Goal: Task Accomplishment & Management: Complete application form

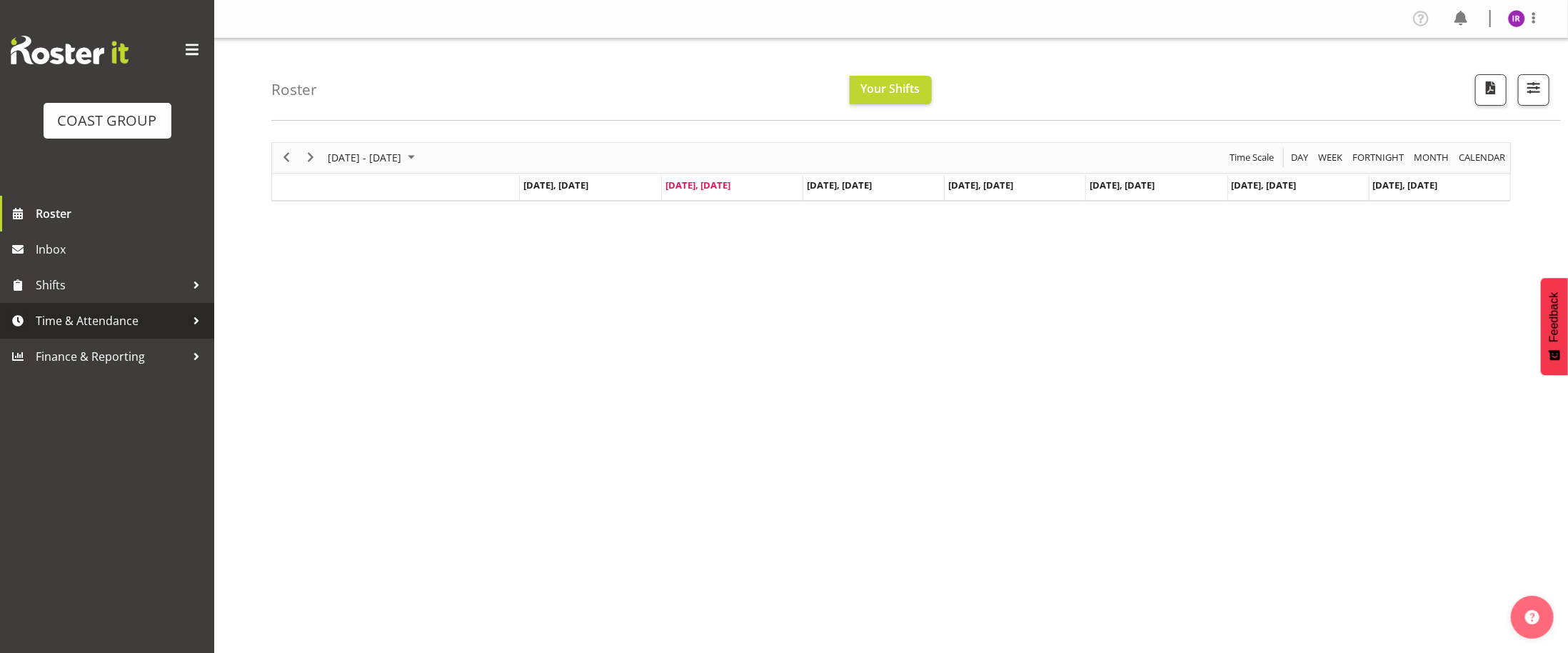
click at [146, 322] on span "Time & Attendance" at bounding box center [110, 320] width 150 height 21
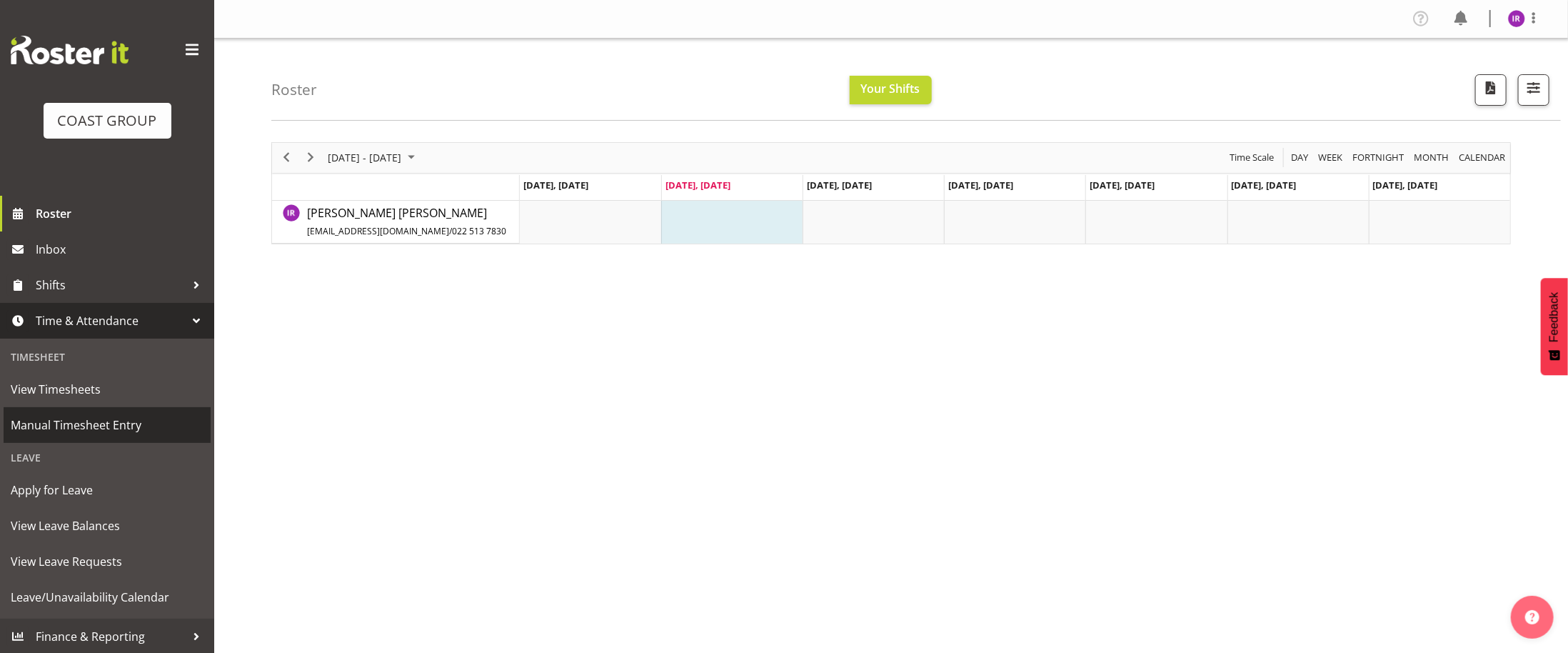
click at [52, 434] on span "Manual Timesheet Entry" at bounding box center [107, 424] width 193 height 21
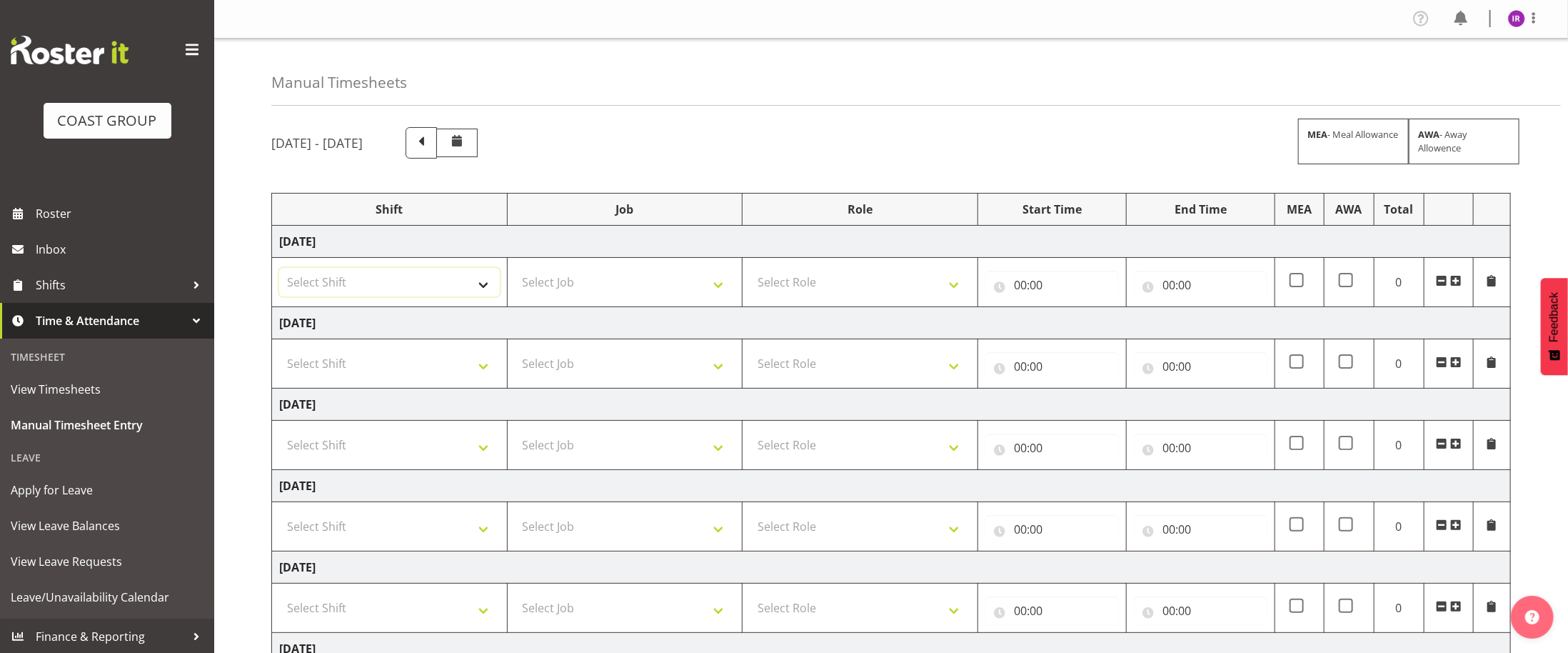
click at [483, 292] on select "Select Shift ANZICS Chch. ANZICS Chch. Art Fair 2024 Art Fair 2024 Art Fair 202…" at bounding box center [390, 282] width 221 height 29
select select "56534"
click at [279, 271] on select "Select Shift ANZICS Chch. ANZICS Chch. Art Fair 2024 Art Fair 2024 Art Fair 202…" at bounding box center [390, 282] width 221 height 29
click at [630, 291] on select "Select Job 1 Carlton Events 1 [PERSON_NAME][GEOGRAPHIC_DATA] 1 [PERSON_NAME][GE…" at bounding box center [625, 282] width 221 height 29
select select "69"
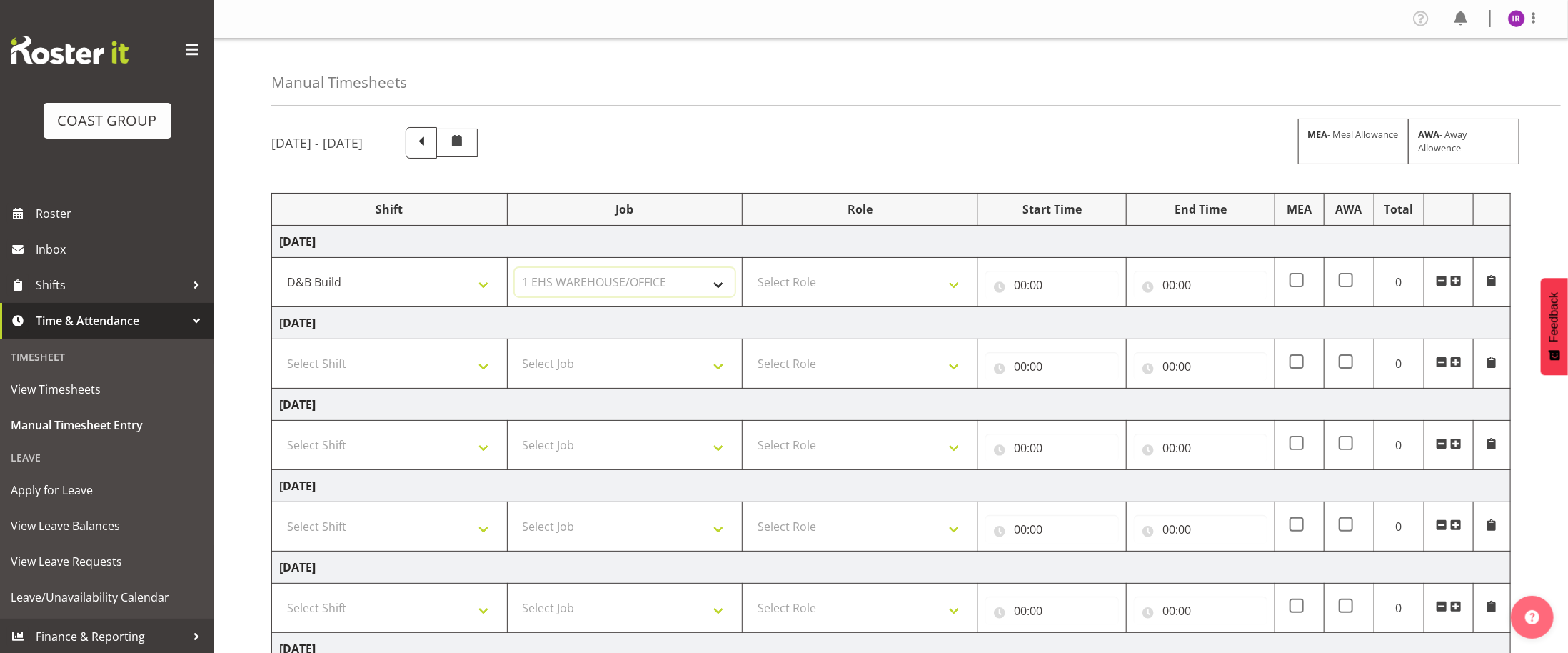
click at [515, 271] on select "Select Job 1 Carlton Events 1 [PERSON_NAME][GEOGRAPHIC_DATA] 1 [PERSON_NAME][GE…" at bounding box center [625, 282] width 221 height 29
click at [826, 285] on select "Select Role EHS AKL D+B" at bounding box center [860, 282] width 221 height 29
select select "194"
click at [750, 271] on select "Select Role EHS AKL D+B" at bounding box center [860, 282] width 221 height 29
click at [1040, 289] on input "00:00" at bounding box center [1052, 285] width 134 height 29
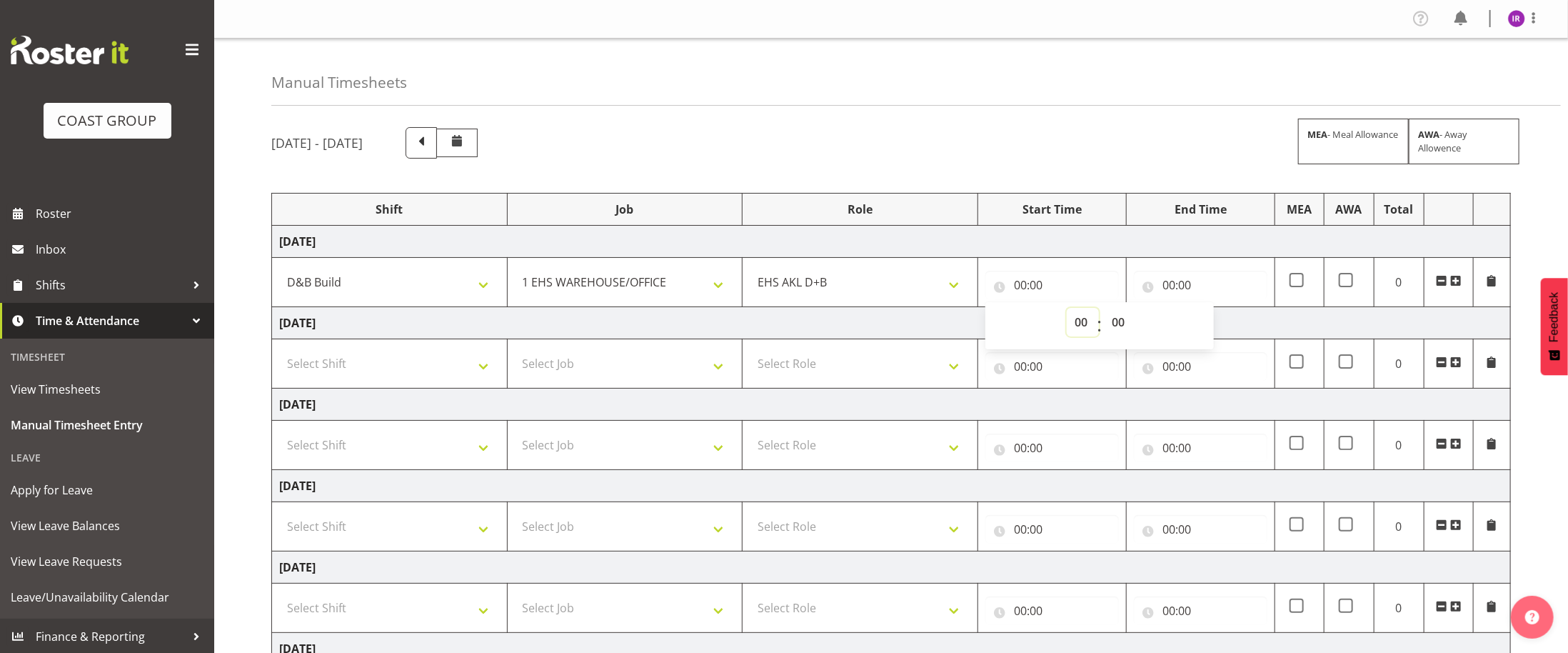
click at [1077, 322] on select "00 01 02 03 04 05 06 07 08 09 10 11 12 13 14 15 16 17 18 19 20 21 22 23" at bounding box center [1083, 322] width 32 height 29
select select "6"
click at [1067, 311] on select "00 01 02 03 04 05 06 07 08 09 10 11 12 13 14 15 16 17 18 19 20 21 22 23" at bounding box center [1083, 322] width 32 height 29
type input "06:00"
click at [1173, 285] on input "00:00" at bounding box center [1201, 285] width 134 height 29
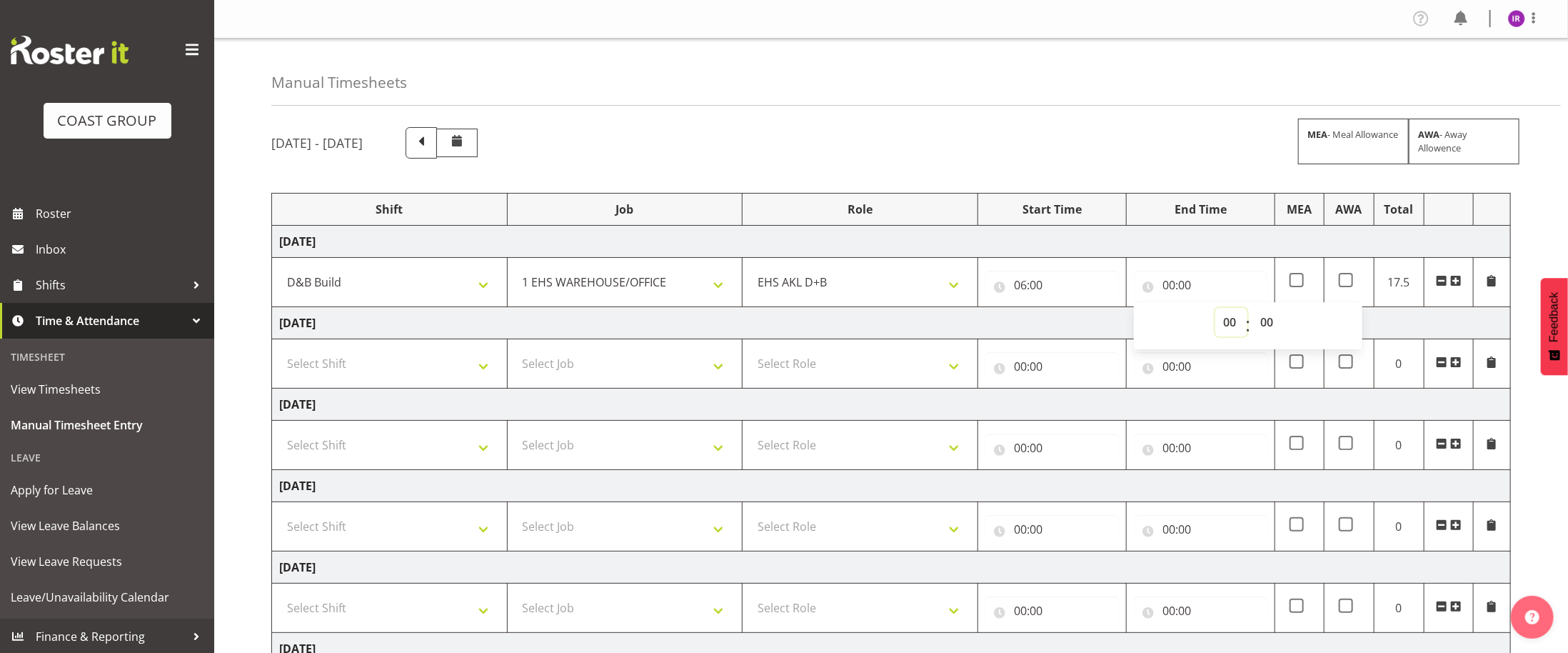
click at [1227, 332] on select "00 01 02 03 04 05 06 07 08 09 10 11 12 13 14 15 16 17 18 19 20 21 22 23" at bounding box center [1231, 322] width 32 height 29
select select "14"
click at [1215, 311] on select "00 01 02 03 04 05 06 07 08 09 10 11 12 13 14 15 16 17 18 19 20 21 22 23" at bounding box center [1231, 322] width 32 height 29
type input "14:00"
click at [1272, 323] on select "00 01 02 03 04 05 06 07 08 09 10 11 12 13 14 15 16 17 18 19 20 21 22 23 24 25 2…" at bounding box center [1268, 322] width 32 height 29
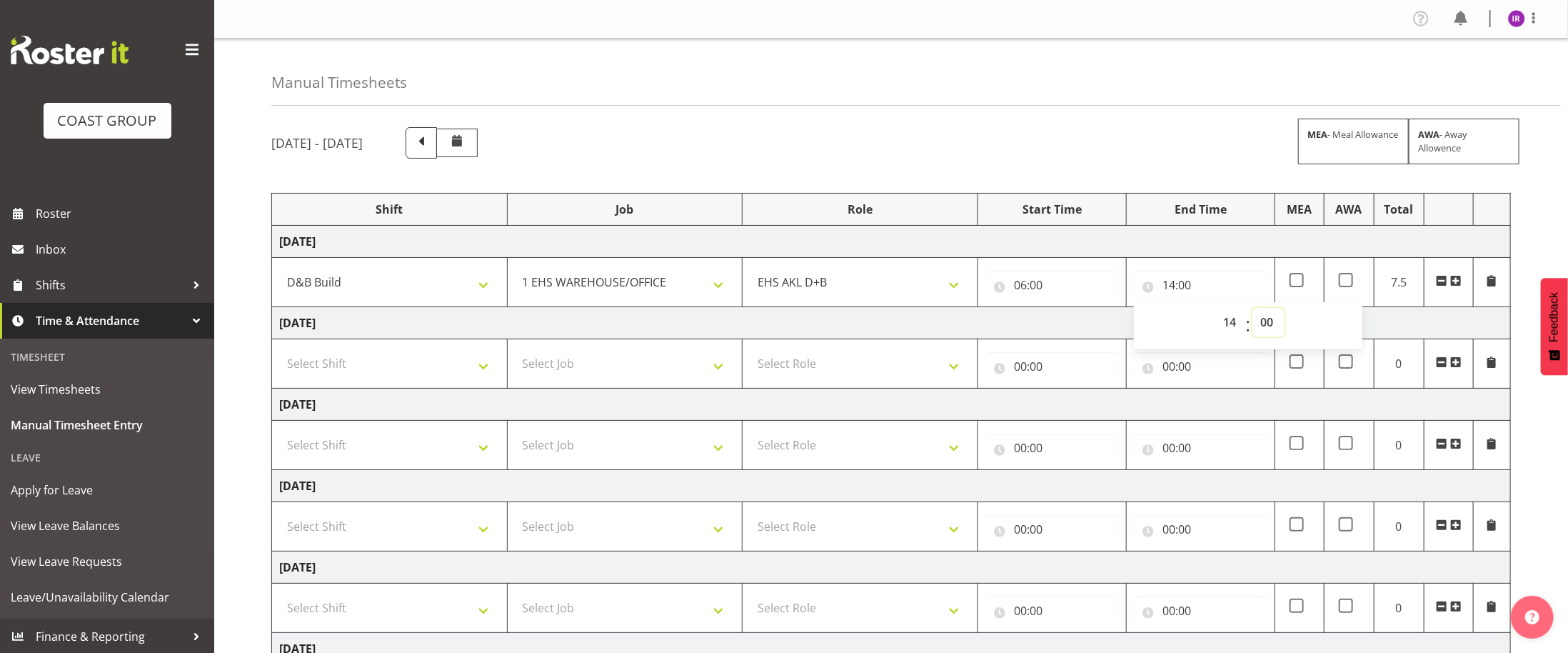
select select "30"
click at [1252, 311] on select "00 01 02 03 04 05 06 07 08 09 10 11 12 13 14 15 16 17 18 19 20 21 22 23 24 25 2…" at bounding box center [1268, 322] width 32 height 29
type input "14:30"
click at [376, 369] on select "Select Shift ANZICS Chch. ANZICS Chch. Art Fair 2024 Art Fair 2024 Art Fair 202…" at bounding box center [390, 364] width 221 height 29
select select "56534"
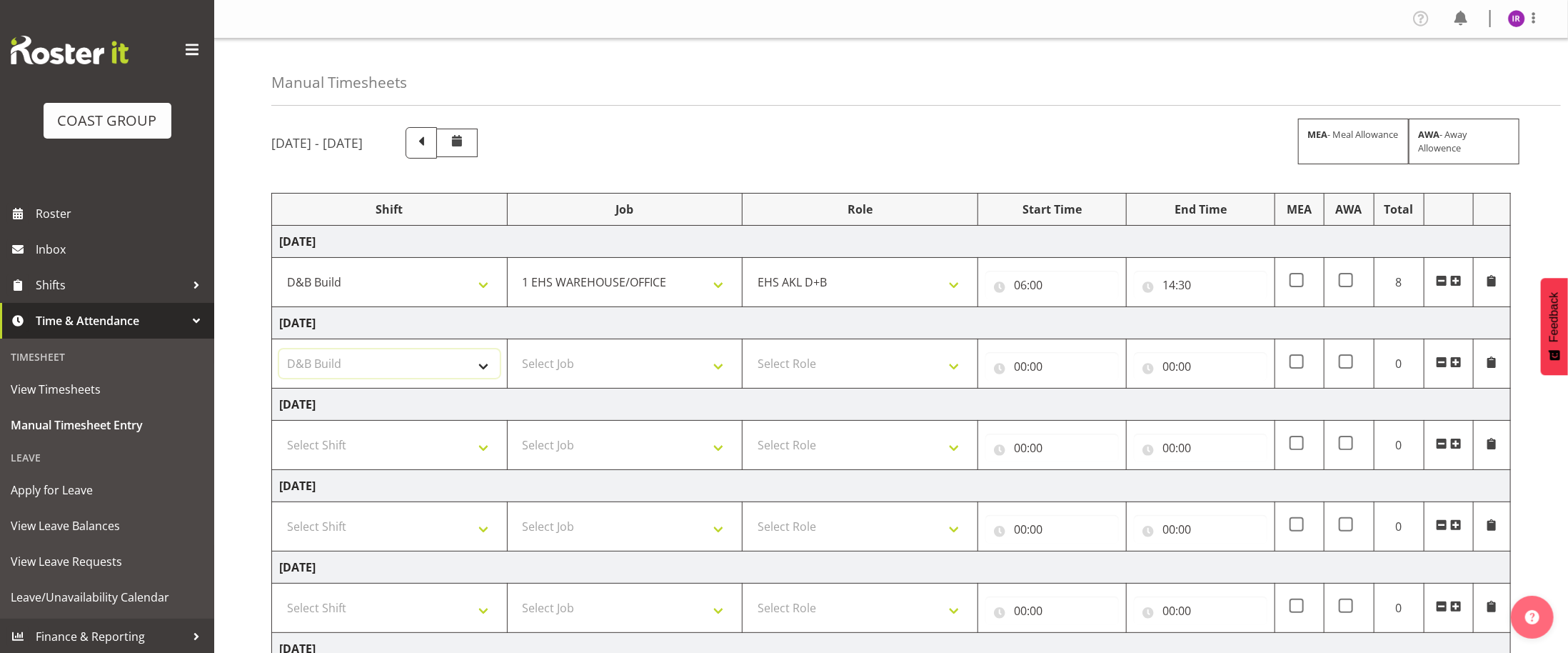
click at [279, 353] on select "Select Shift ANZICS Chch. ANZICS Chch. Art Fair 2024 Art Fair 2024 Art Fair 202…" at bounding box center [390, 364] width 221 height 29
drag, startPoint x: 569, startPoint y: 359, endPoint x: 587, endPoint y: 389, distance: 35.0
click at [574, 359] on select "Select Job 1 Carlton Events 1 [PERSON_NAME][GEOGRAPHIC_DATA] 1 [PERSON_NAME][GE…" at bounding box center [625, 364] width 221 height 29
select select "69"
click at [515, 353] on select "Select Job 1 Carlton Events 1 [PERSON_NAME][GEOGRAPHIC_DATA] 1 [PERSON_NAME][GE…" at bounding box center [625, 364] width 221 height 29
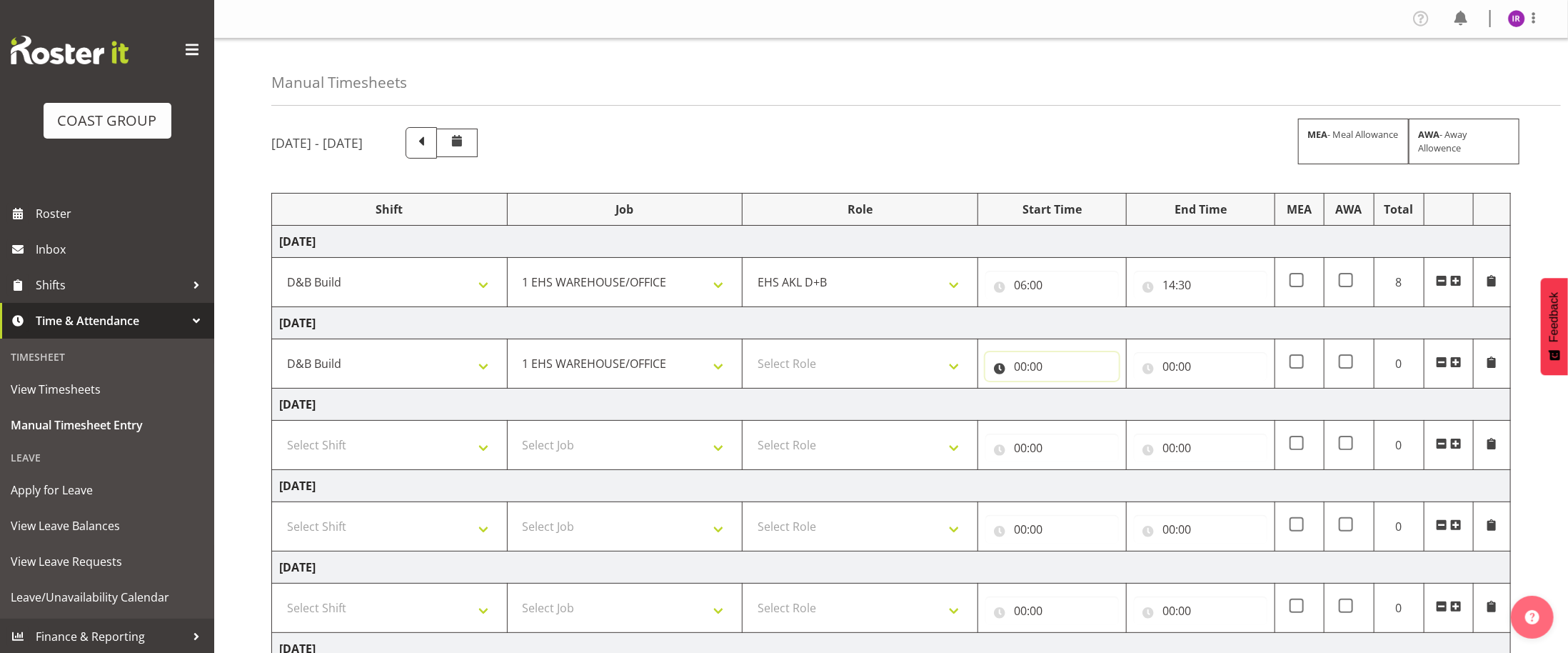
click at [1053, 377] on input "00:00" at bounding box center [1052, 366] width 134 height 29
click at [1086, 411] on select "00 01 02 03 04 05 06 07 08 09 10 11 12 13 14 15 16 17 18 19 20 21 22 23" at bounding box center [1083, 403] width 32 height 29
select select "7"
click at [1067, 393] on select "00 01 02 03 04 05 06 07 08 09 10 11 12 13 14 15 16 17 18 19 20 21 22 23" at bounding box center [1083, 403] width 32 height 29
type input "07:00"
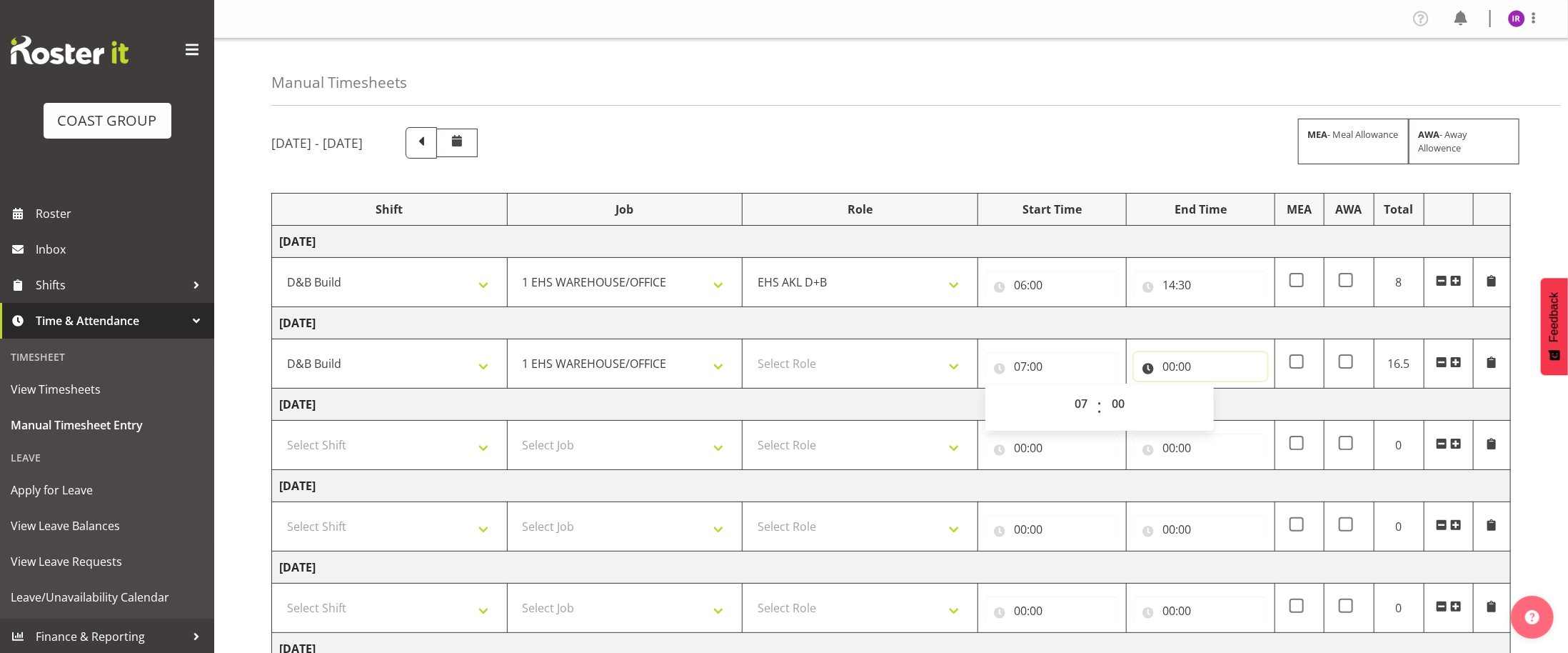
click at [1172, 364] on input "00:00" at bounding box center [1201, 366] width 134 height 29
click at [1225, 407] on select "00 01 02 03 04 05 06 07 08 09 10 11 12 13 14 15 16 17 18 19 20 21 22 23" at bounding box center [1231, 403] width 32 height 29
select select "14"
click at [1215, 393] on select "00 01 02 03 04 05 06 07 08 09 10 11 12 13 14 15 16 17 18 19 20 21 22 23" at bounding box center [1231, 403] width 32 height 29
type input "14:00"
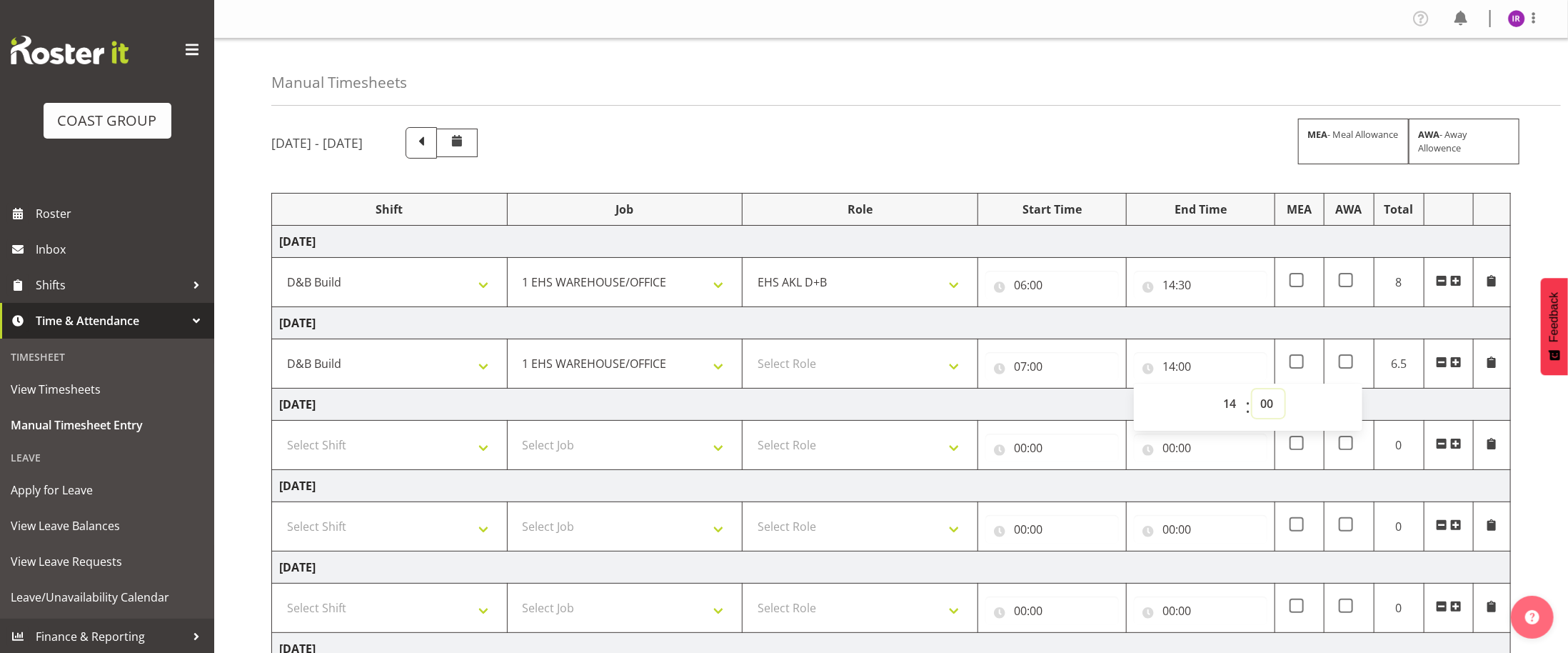
click at [1270, 402] on select "00 01 02 03 04 05 06 07 08 09 10 11 12 13 14 15 16 17 18 19 20 21 22 23 24 25 2…" at bounding box center [1268, 403] width 32 height 29
select select "30"
click at [1252, 393] on select "00 01 02 03 04 05 06 07 08 09 10 11 12 13 14 15 16 17 18 19 20 21 22 23 24 25 2…" at bounding box center [1268, 403] width 32 height 29
type input "14:30"
click at [1087, 400] on td "[DATE]" at bounding box center [891, 405] width 1239 height 32
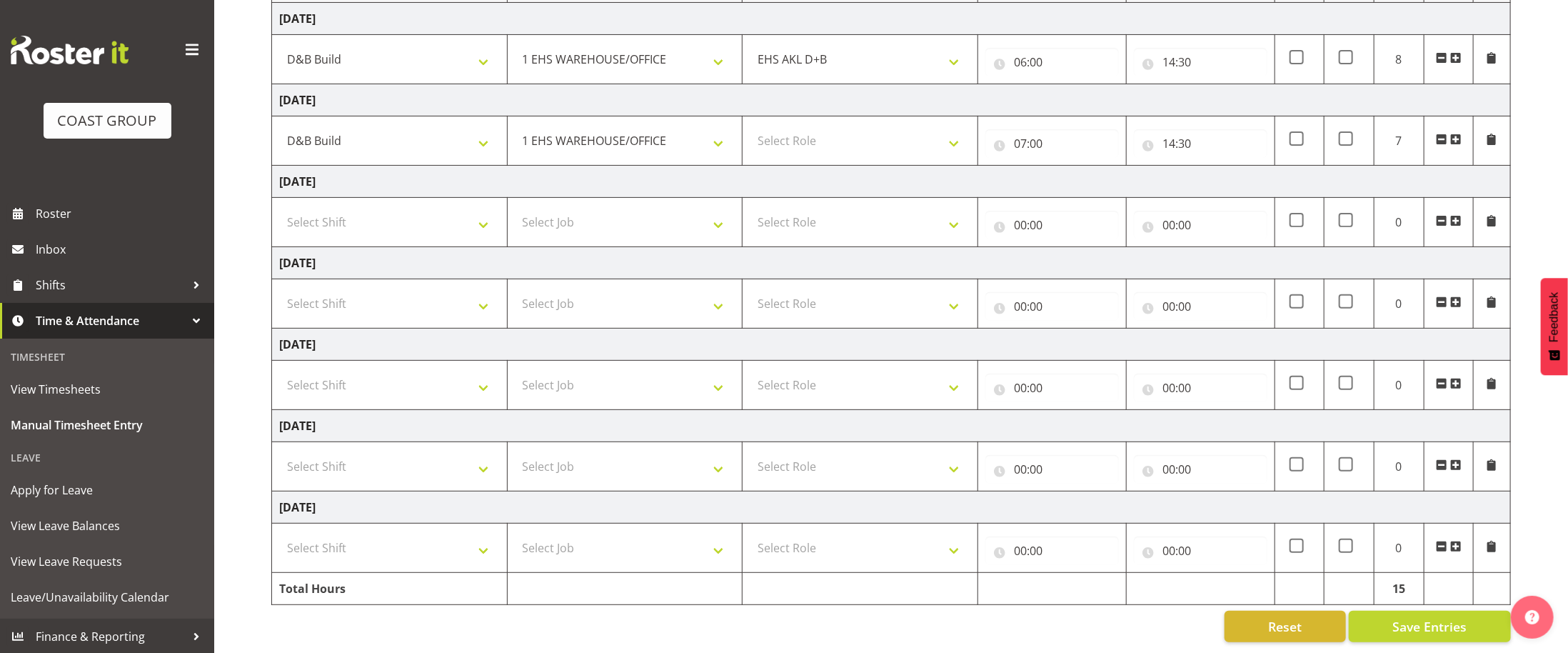
scroll to position [229, 0]
click at [356, 467] on select "Select Shift ANZICS Chch. ANZICS Chch. Art Fair 2024 Art Fair 2024 Art Fair 202…" at bounding box center [390, 466] width 221 height 29
select select "56534"
click at [279, 453] on select "Select Shift ANZICS Chch. ANZICS Chch. Art Fair 2024 Art Fair 2024 Art Fair 202…" at bounding box center [390, 466] width 221 height 29
click at [581, 383] on select "Select Job 1 Carlton Events 1 [PERSON_NAME][GEOGRAPHIC_DATA] 1 [PERSON_NAME][GE…" at bounding box center [625, 385] width 221 height 29
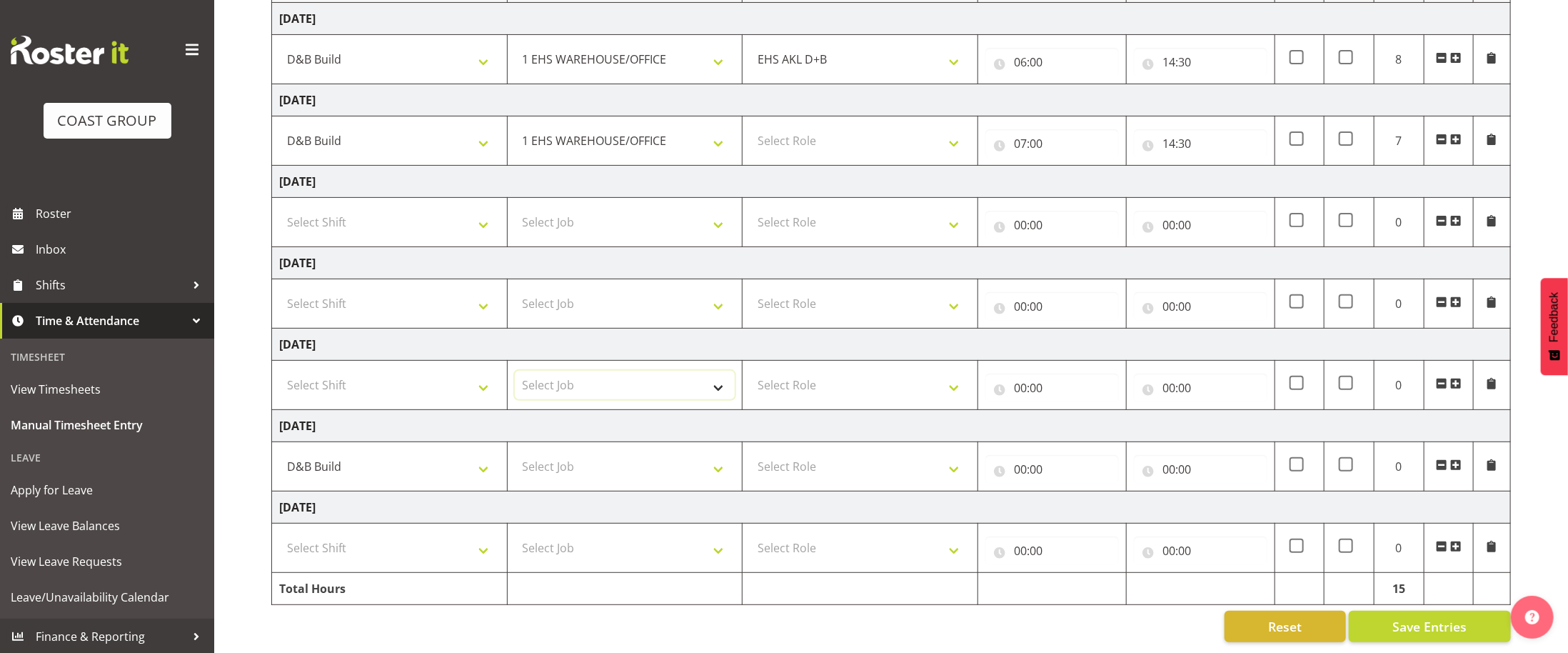
select select "10145"
click at [515, 370] on select "Select Job 1 Carlton Events 1 [PERSON_NAME][GEOGRAPHIC_DATA] 1 [PERSON_NAME][GE…" at bounding box center [625, 385] width 221 height 29
click at [714, 385] on select "1 Carlton Events 1 [PERSON_NAME] 1 [PERSON_NAME][GEOGRAPHIC_DATA] 1 EHS WAREHOU…" at bounding box center [625, 385] width 221 height 29
click at [514, 416] on td "[DATE]" at bounding box center [891, 426] width 1239 height 32
click at [582, 379] on select "1 Carlton Events 1 [PERSON_NAME] 1 [PERSON_NAME][GEOGRAPHIC_DATA] 1 EHS WAREHOU…" at bounding box center [625, 385] width 221 height 29
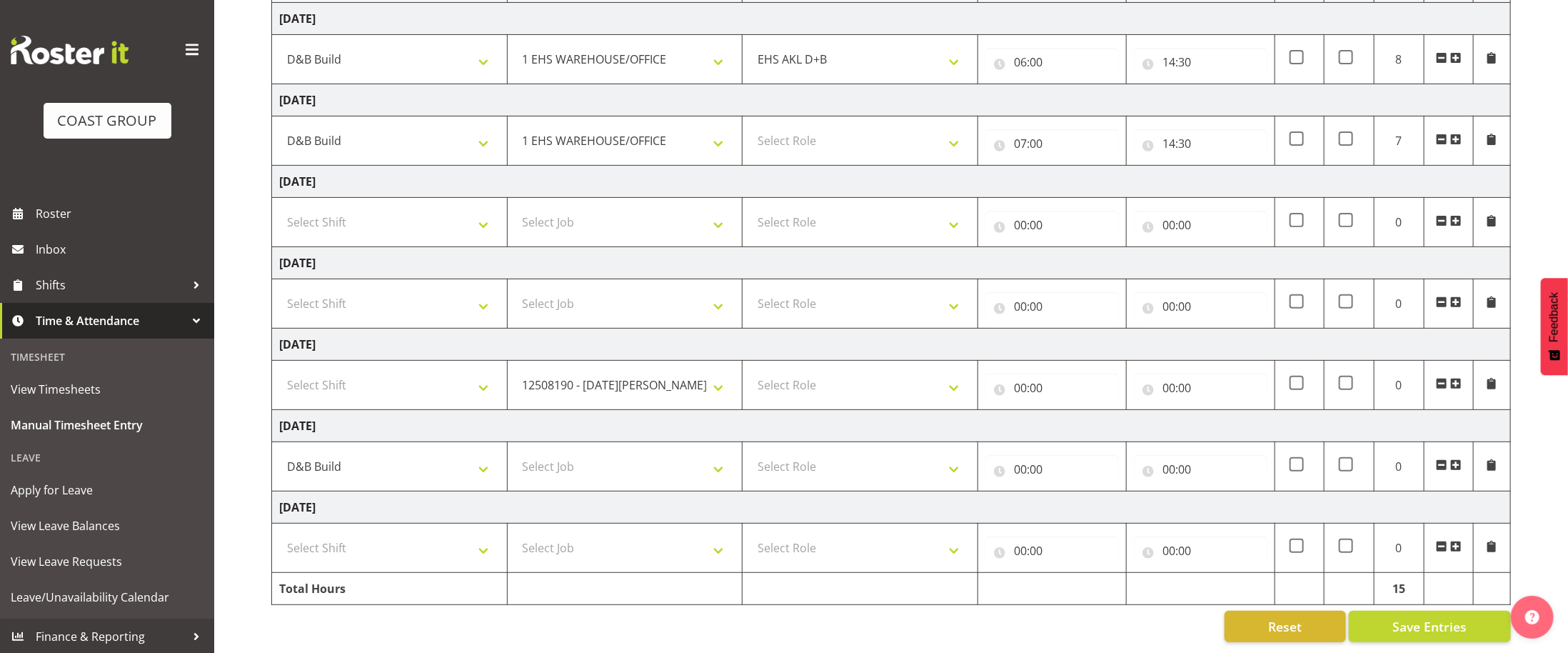
click at [573, 417] on td "[DATE]" at bounding box center [891, 426] width 1239 height 32
click at [1438, 387] on span at bounding box center [1443, 384] width 12 height 12
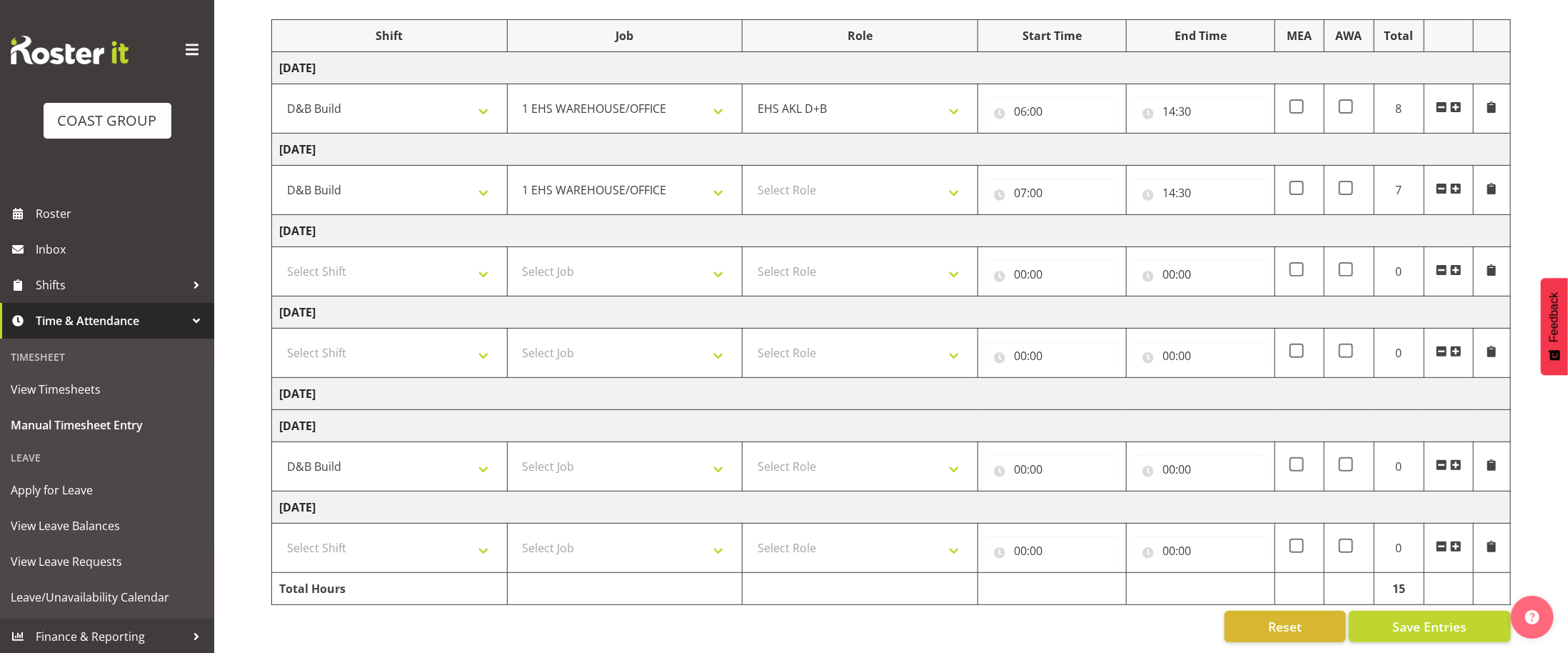
scroll to position [182, 0]
click at [380, 459] on select "ANZICS Chch. ANZICS Chch. Art Fair 2024 Art Fair 2024 Art Fair 2024 [PERSON_NAM…" at bounding box center [390, 466] width 221 height 29
click at [609, 427] on td "[DATE]" at bounding box center [891, 426] width 1239 height 32
click at [559, 456] on select "Select Job 1 Carlton Events 1 [PERSON_NAME][GEOGRAPHIC_DATA] 1 [PERSON_NAME][GE…" at bounding box center [625, 466] width 221 height 29
select select "10145"
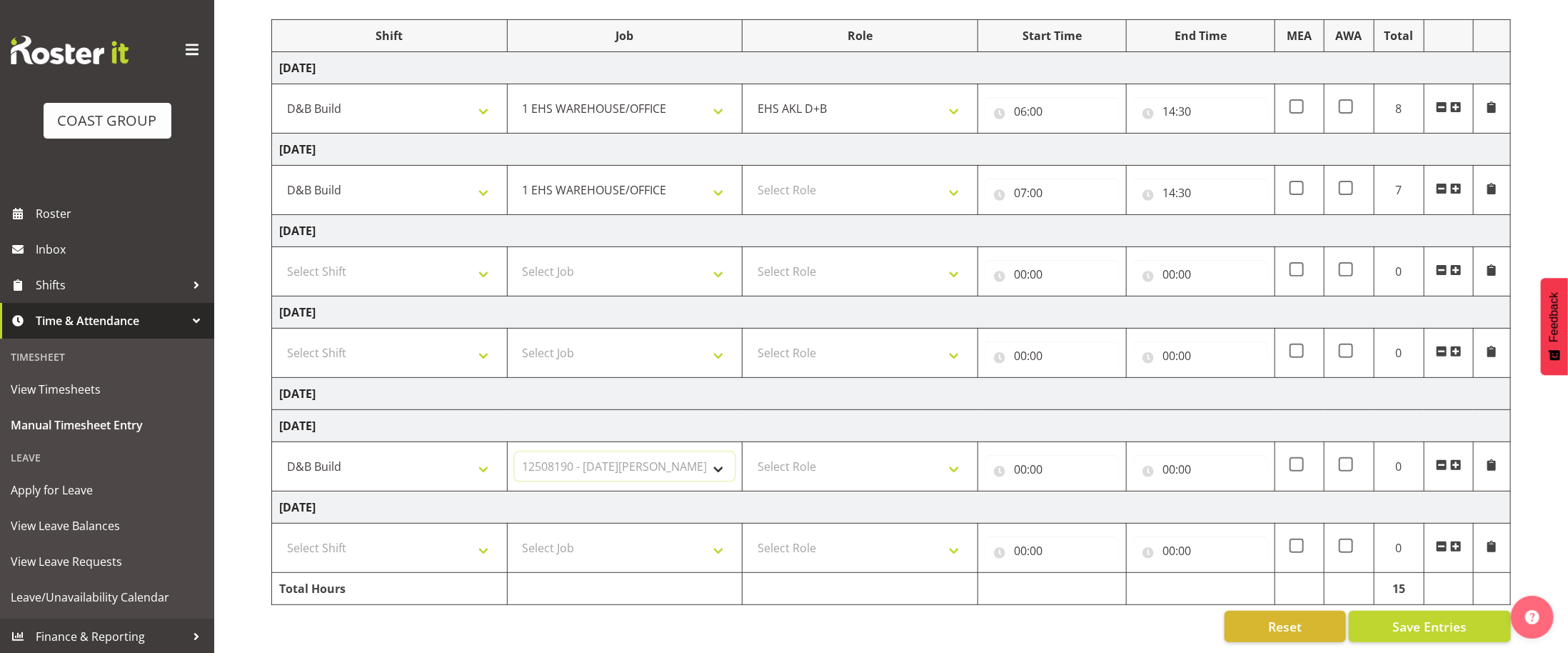
click at [515, 452] on select "Select Job 1 Carlton Events 1 [PERSON_NAME][GEOGRAPHIC_DATA] 1 [PERSON_NAME][GE…" at bounding box center [625, 466] width 221 height 29
click at [837, 475] on select "Select Role EHS AKL D+B" at bounding box center [860, 466] width 221 height 29
select select "194"
click at [750, 452] on select "Select Role EHS AKL D+B" at bounding box center [860, 466] width 221 height 29
click at [1026, 465] on input "00:00" at bounding box center [1052, 470] width 134 height 29
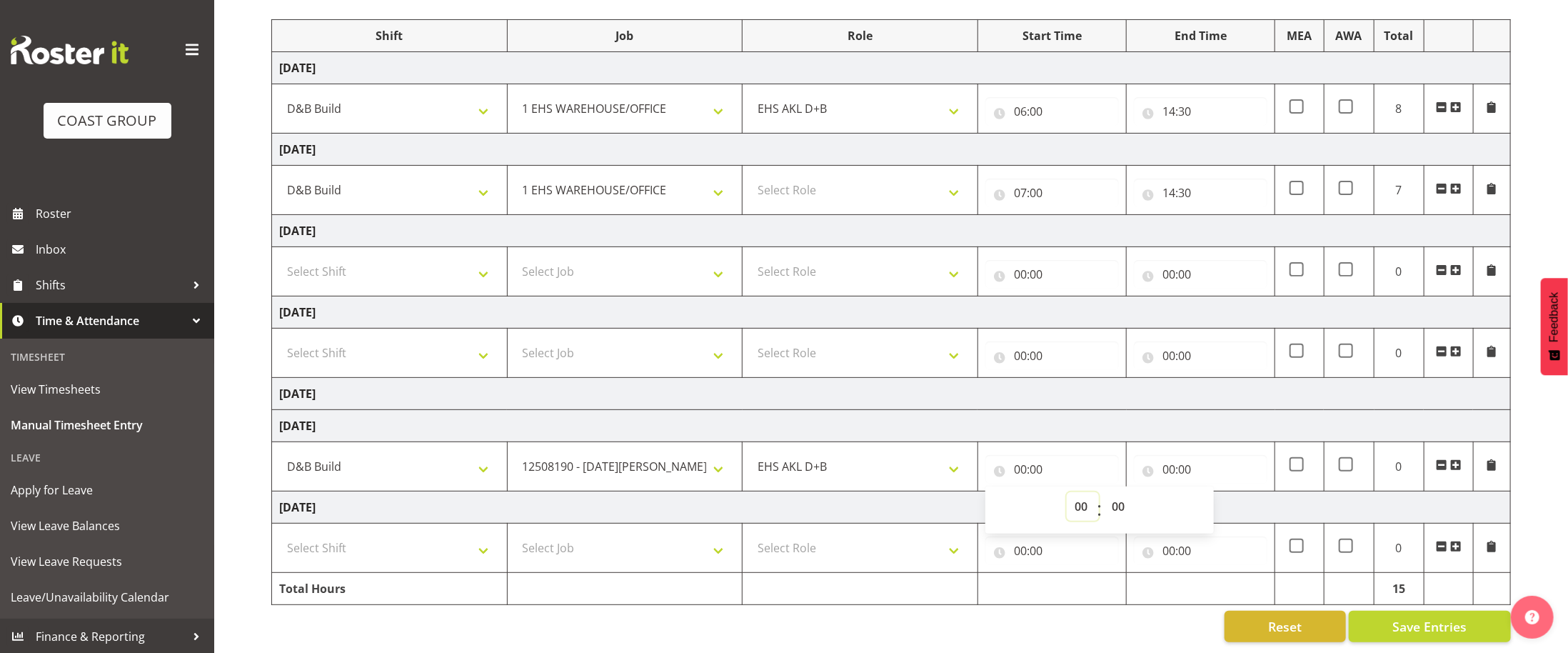
click at [1069, 500] on select "00 01 02 03 04 05 06 07 08 09 10 11 12 13 14 15 16 17 18 19 20 21 22 23" at bounding box center [1083, 507] width 32 height 29
select select "6"
click at [1067, 492] on select "00 01 02 03 04 05 06 07 08 09 10 11 12 13 14 15 16 17 18 19 20 21 22 23" at bounding box center [1083, 507] width 32 height 29
type input "06:00"
click at [1171, 467] on input "00:00" at bounding box center [1201, 470] width 134 height 29
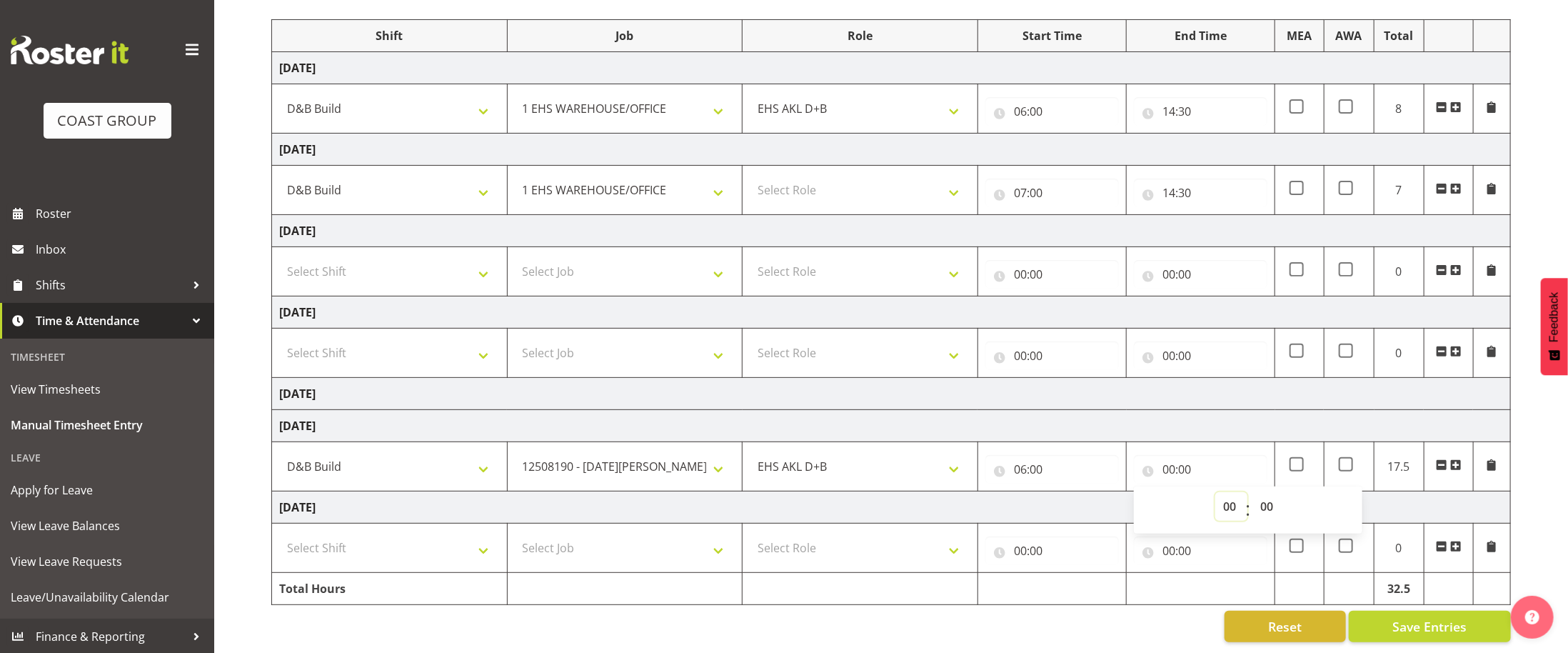
click at [1220, 508] on select "00 01 02 03 04 05 06 07 08 09 10 11 12 13 14 15 16 17 18 19 20 21 22 23" at bounding box center [1231, 507] width 32 height 29
select select "11"
click at [1215, 492] on select "00 01 02 03 04 05 06 07 08 09 10 11 12 13 14 15 16 17 18 19 20 21 22 23" at bounding box center [1231, 507] width 32 height 29
type input "11:00"
click at [1459, 459] on span at bounding box center [1456, 465] width 12 height 12
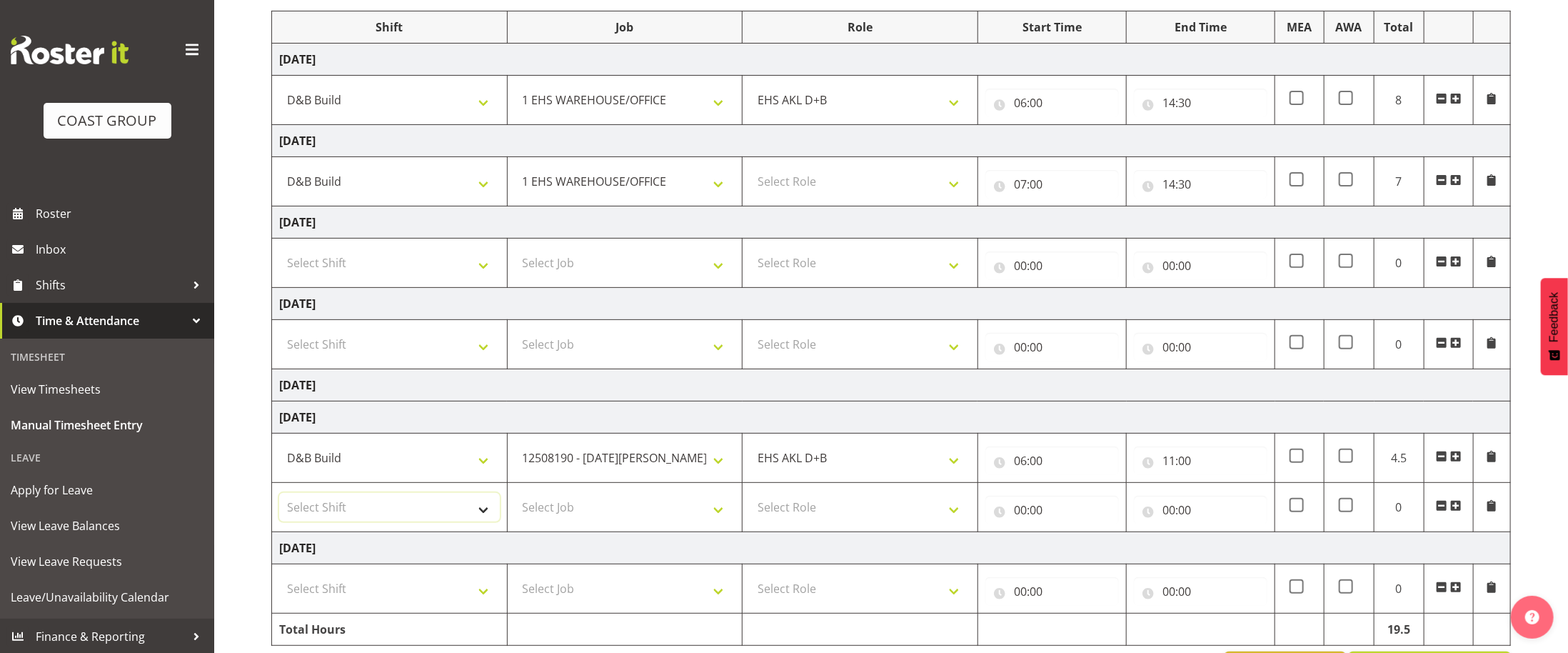
click at [411, 507] on select "Select Shift ANZICS Chch. ANZICS Chch. Art Fair 2024 Art Fair 2024 Art Fair 202…" at bounding box center [390, 507] width 221 height 29
select select "56536"
click at [279, 500] on select "Select Shift ANZICS Chch. ANZICS Chch. Art Fair 2024 Art Fair 2024 Art Fair 202…" at bounding box center [390, 507] width 221 height 29
click at [630, 502] on select "Select Job 1 Carlton Events 1 [PERSON_NAME][GEOGRAPHIC_DATA] 1 [PERSON_NAME][GE…" at bounding box center [625, 507] width 221 height 29
select select "69"
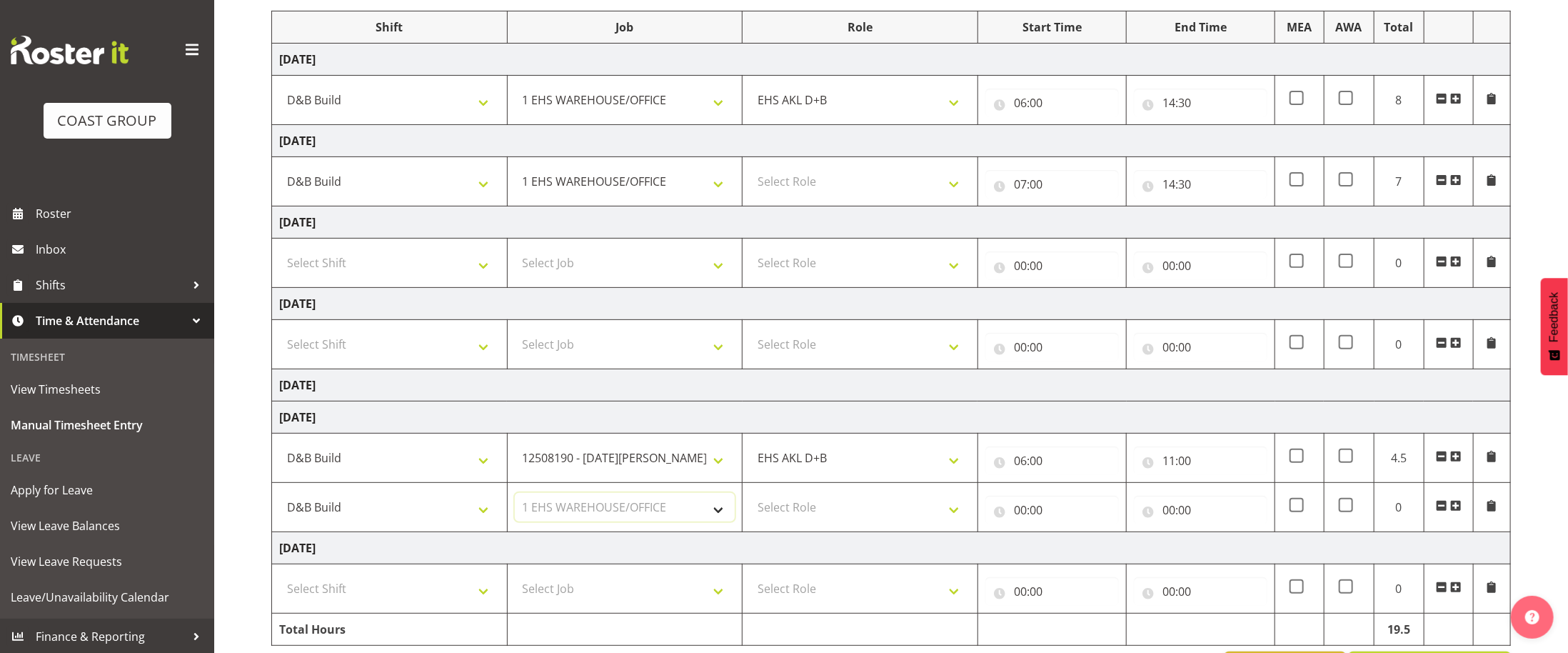
click at [515, 500] on select "Select Job 1 Carlton Events 1 [PERSON_NAME][GEOGRAPHIC_DATA] 1 [PERSON_NAME][GE…" at bounding box center [625, 507] width 221 height 29
click at [835, 521] on select "Select Role EHS AKL D+B" at bounding box center [860, 507] width 221 height 29
select select "194"
click at [750, 500] on select "Select Role EHS AKL D+B" at bounding box center [860, 507] width 221 height 29
click at [1043, 507] on input "00:00" at bounding box center [1052, 510] width 134 height 29
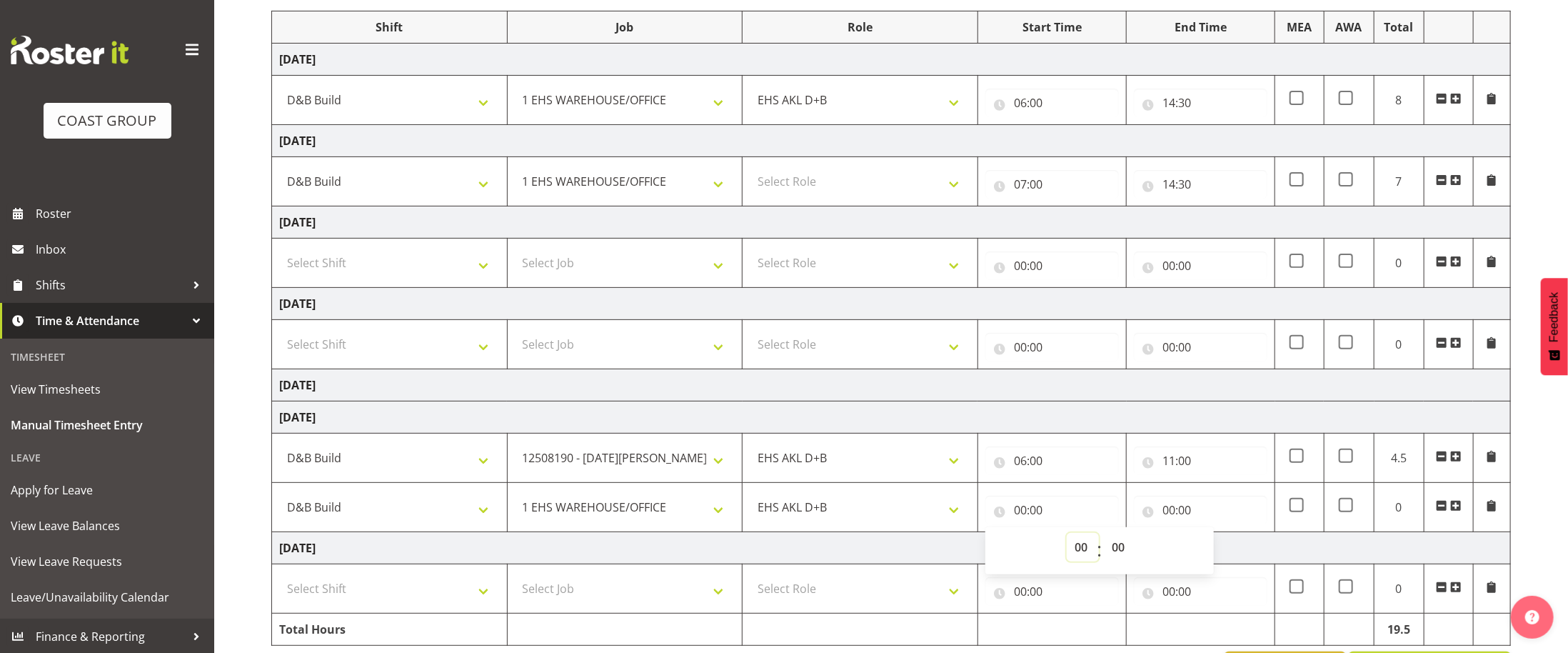
click at [1082, 559] on select "00 01 02 03 04 05 06 07 08 09 10 11 12 13 14 15 16 17 18 19 20 21 22 23" at bounding box center [1083, 547] width 32 height 29
select select "11"
click at [1067, 540] on select "00 01 02 03 04 05 06 07 08 09 10 11 12 13 14 15 16 17 18 19 20 21 22 23" at bounding box center [1083, 547] width 32 height 29
type input "11:00"
click at [1177, 524] on input "00:00" at bounding box center [1201, 510] width 134 height 29
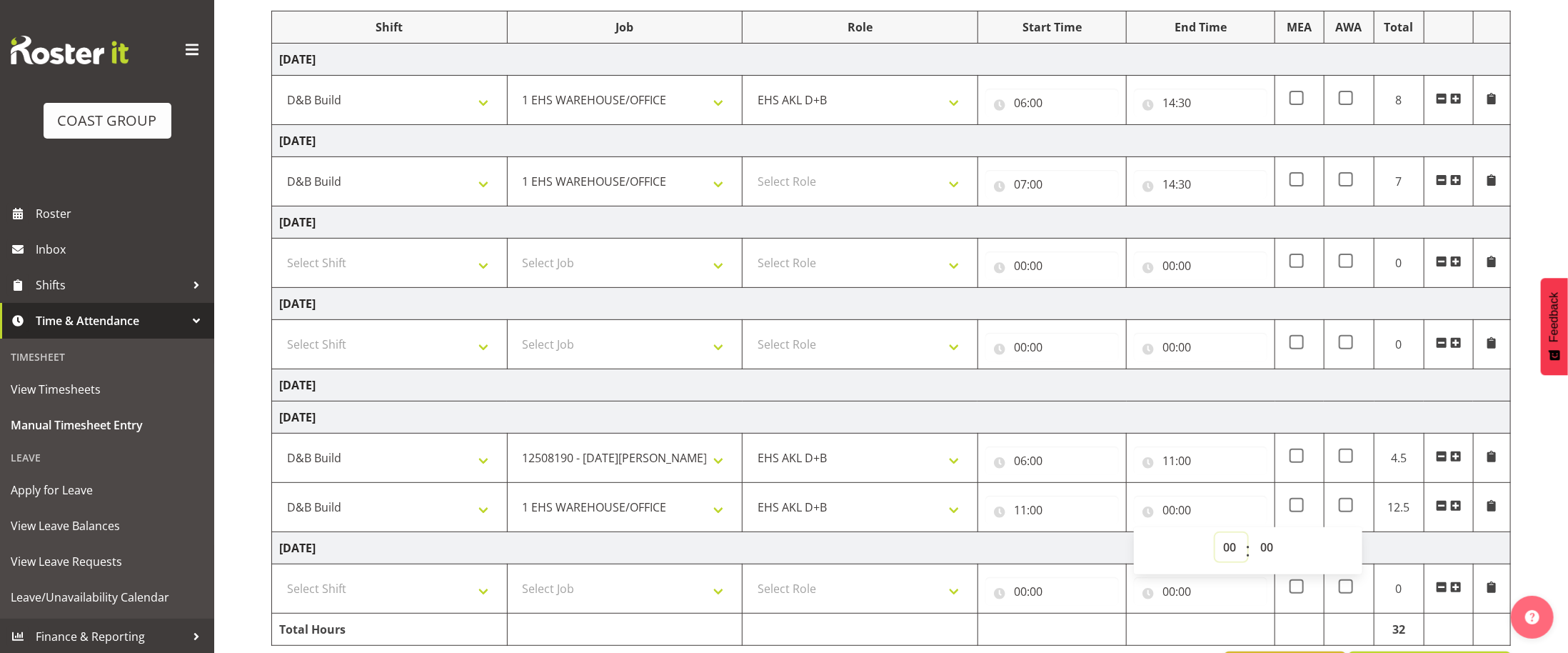
click at [1227, 560] on select "00 01 02 03 04 05 06 07 08 09 10 11 12 13 14 15 16 17 18 19 20 21 22 23" at bounding box center [1231, 547] width 32 height 29
select select "14"
click at [1215, 540] on select "00 01 02 03 04 05 06 07 08 09 10 11 12 13 14 15 16 17 18 19 20 21 22 23" at bounding box center [1231, 547] width 32 height 29
type input "14:00"
click at [1268, 540] on select "00 01 02 03 04 05 06 07 08 09 10 11 12 13 14 15 16 17 18 19 20 21 22 23 24 25 2…" at bounding box center [1268, 547] width 32 height 29
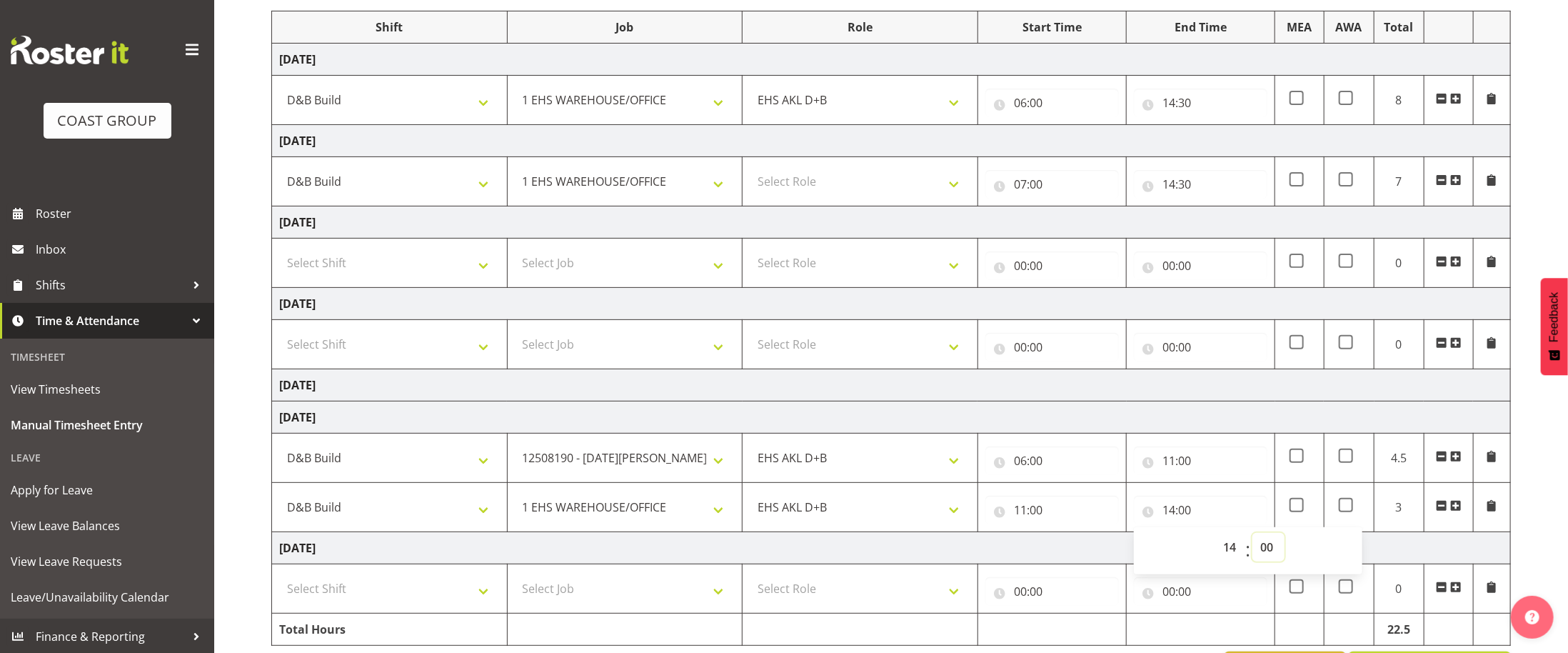
select select "30"
click at [1252, 540] on select "00 01 02 03 04 05 06 07 08 09 10 11 12 13 14 15 16 17 18 19 20 21 22 23 24 25 2…" at bounding box center [1268, 547] width 32 height 29
type input "14:30"
click at [1074, 559] on td "[DATE]" at bounding box center [891, 548] width 1239 height 32
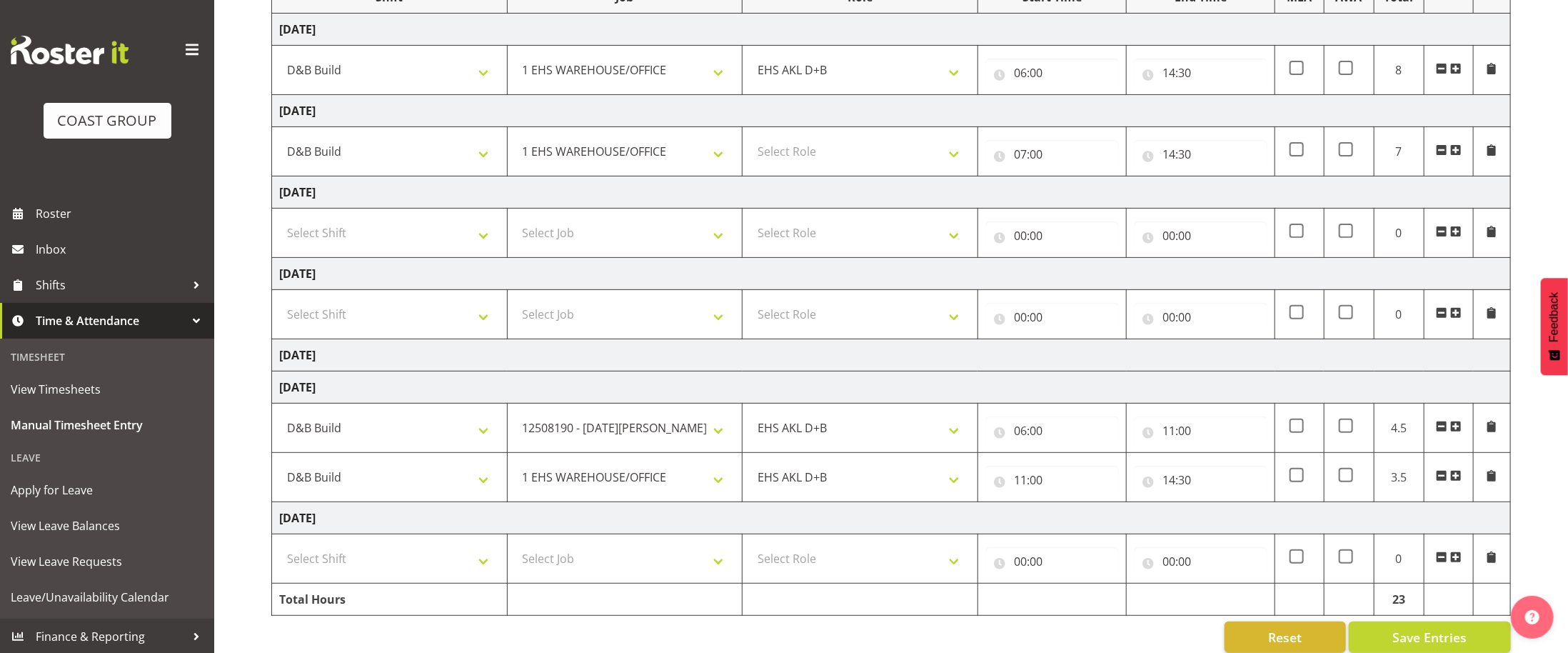
scroll to position [232, 0]
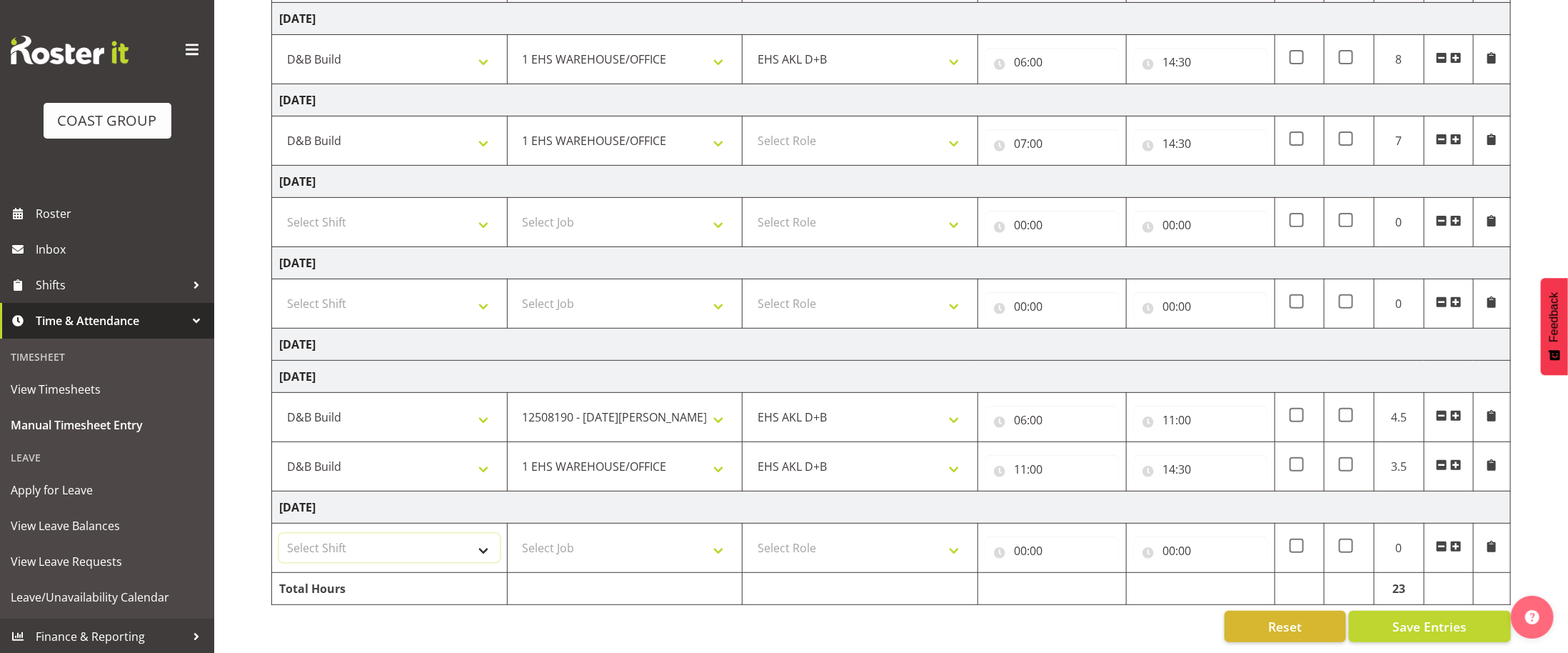
click at [398, 544] on select "Select Shift ANZICS Chch. ANZICS Chch. Art Fair 2024 Art Fair 2024 Art Fair 202…" at bounding box center [390, 548] width 221 height 29
select select "56537"
click at [279, 534] on select "Select Shift ANZICS Chch. ANZICS Chch. Art Fair 2024 Art Fair 2024 Art Fair 202…" at bounding box center [390, 548] width 221 height 29
drag, startPoint x: 639, startPoint y: 560, endPoint x: 644, endPoint y: 535, distance: 25.5
click at [640, 560] on select "Select Job 1 Carlton Events 1 [PERSON_NAME][GEOGRAPHIC_DATA] 1 [PERSON_NAME][GE…" at bounding box center [625, 548] width 221 height 29
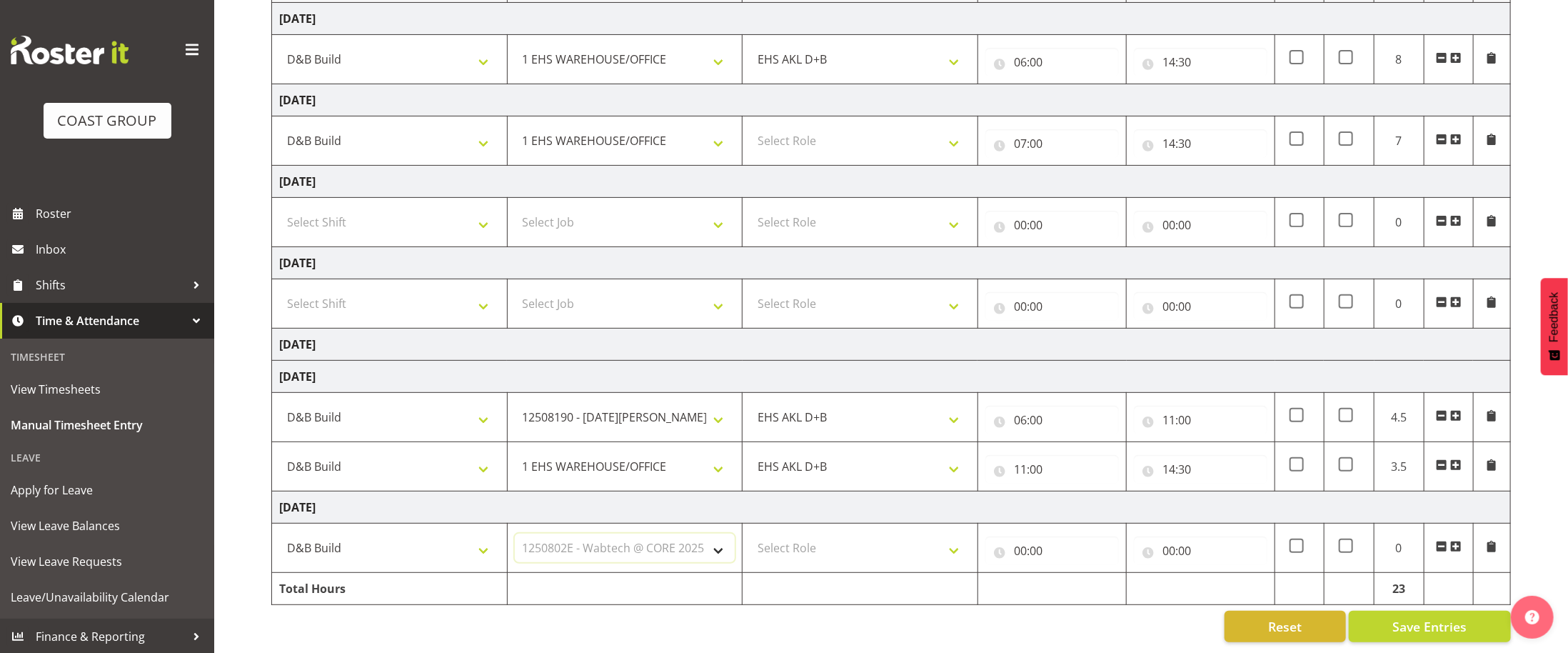
click at [515, 534] on select "Select Job 1 Carlton Events 1 [PERSON_NAME][GEOGRAPHIC_DATA] 1 [PERSON_NAME][GE…" at bounding box center [625, 548] width 221 height 29
click at [594, 479] on select "1 Carlton Events 1 [PERSON_NAME] 1 [PERSON_NAME][GEOGRAPHIC_DATA] 1 EHS WAREHOU…" at bounding box center [625, 466] width 221 height 29
click at [492, 498] on td "[DATE]" at bounding box center [891, 507] width 1239 height 32
click at [631, 552] on select "1 Carlton Events 1 [PERSON_NAME] 1 [PERSON_NAME][GEOGRAPHIC_DATA] 1 EHS WAREHOU…" at bounding box center [625, 548] width 221 height 29
select select "9013"
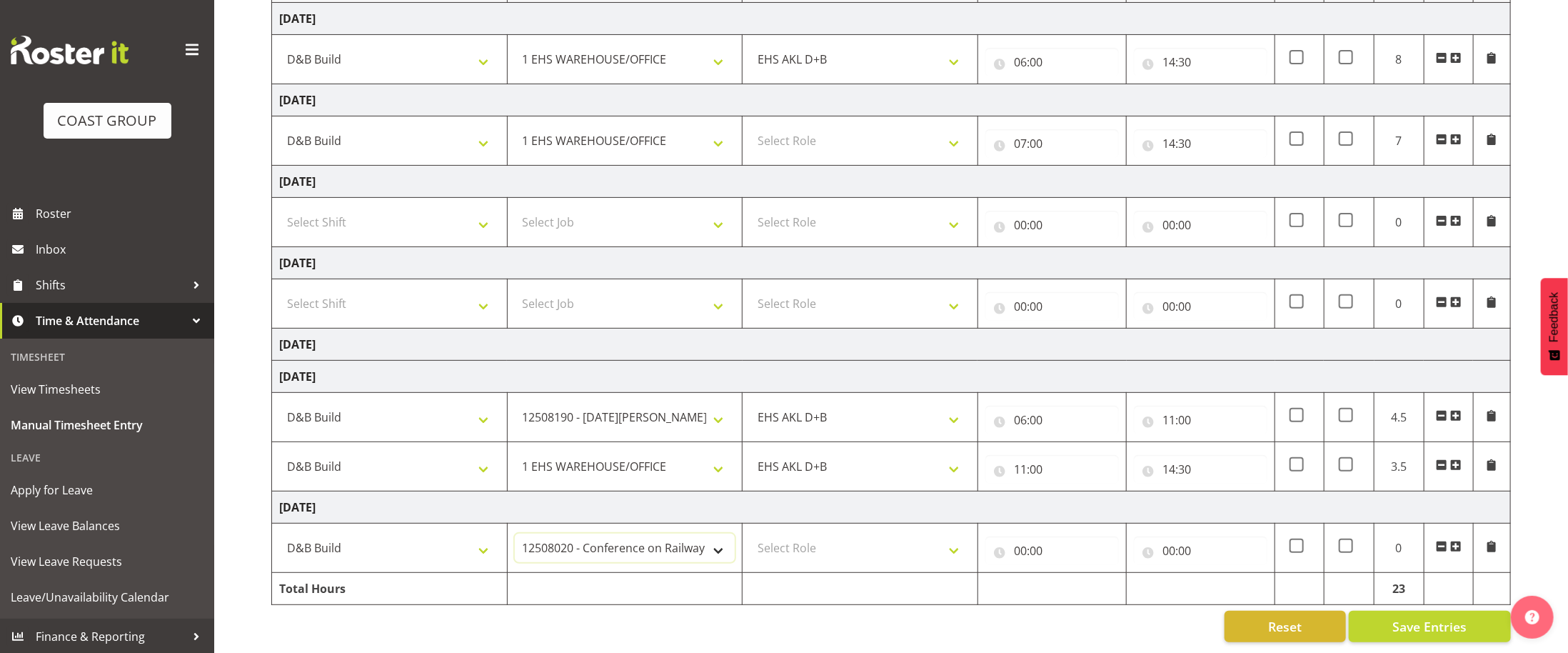
click at [515, 534] on select "1 Carlton Events 1 [PERSON_NAME] 1 [PERSON_NAME][GEOGRAPHIC_DATA] 1 EHS WAREHOU…" at bounding box center [625, 548] width 221 height 29
click at [814, 546] on select "Select Role EHS AKL D+B" at bounding box center [860, 548] width 221 height 29
select select "194"
click at [750, 534] on select "Select Role EHS AKL D+B" at bounding box center [860, 548] width 221 height 29
click at [391, 548] on select "ANZICS Chch. ANZICS Chch. Art Fair 2024 Art Fair 2024 Art Fair 2024 [PERSON_NAM…" at bounding box center [390, 548] width 221 height 29
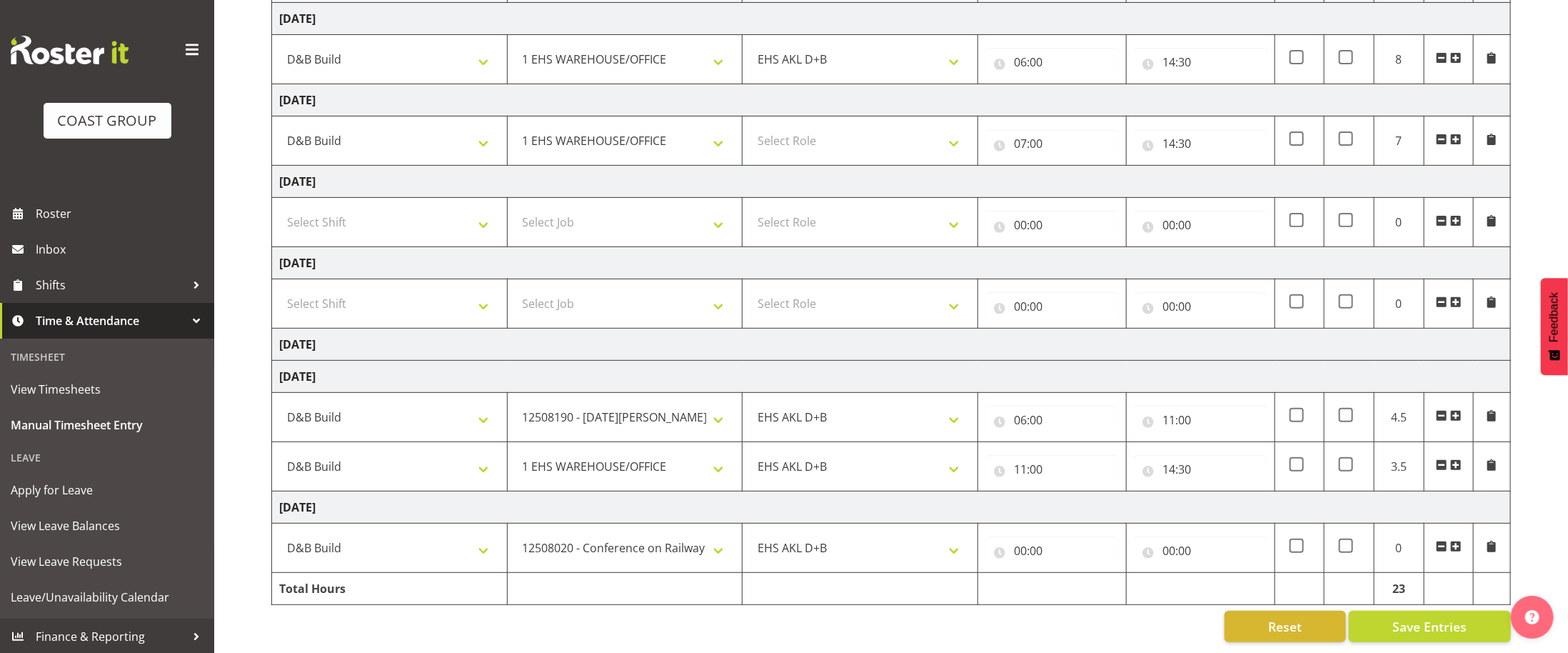
click at [983, 582] on td at bounding box center [1052, 589] width 149 height 32
click at [1021, 538] on input "00:00" at bounding box center [1052, 550] width 134 height 29
click at [1078, 593] on select "00 01 02 03 04 05 06 07 08 09 10 11 12 13 14 15 16 17 18 19 20 21 22 23" at bounding box center [1083, 587] width 32 height 29
select select "6"
click at [1067, 573] on select "00 01 02 03 04 05 06 07 08 09 10 11 12 13 14 15 16 17 18 19 20 21 22 23" at bounding box center [1083, 587] width 32 height 29
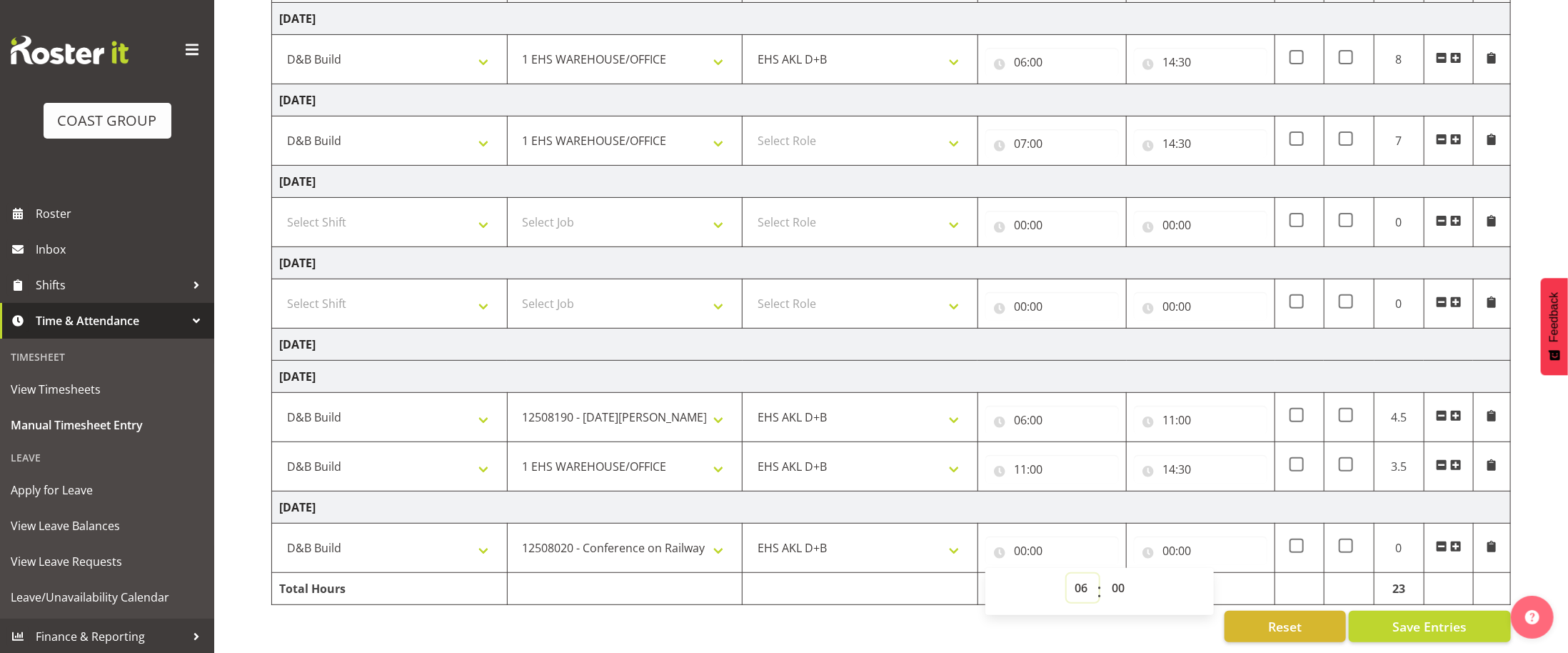
type input "06:00"
click at [1180, 552] on input "00:00" at bounding box center [1201, 550] width 134 height 29
click at [1221, 588] on select "00 01 02 03 04 05 06 07 08 09 10 11 12 13 14 15 16 17 18 19 20 21 22 23" at bounding box center [1231, 587] width 32 height 29
select select "12"
click at [1215, 573] on select "00 01 02 03 04 05 06 07 08 09 10 11 12 13 14 15 16 17 18 19 20 21 22 23" at bounding box center [1231, 587] width 32 height 29
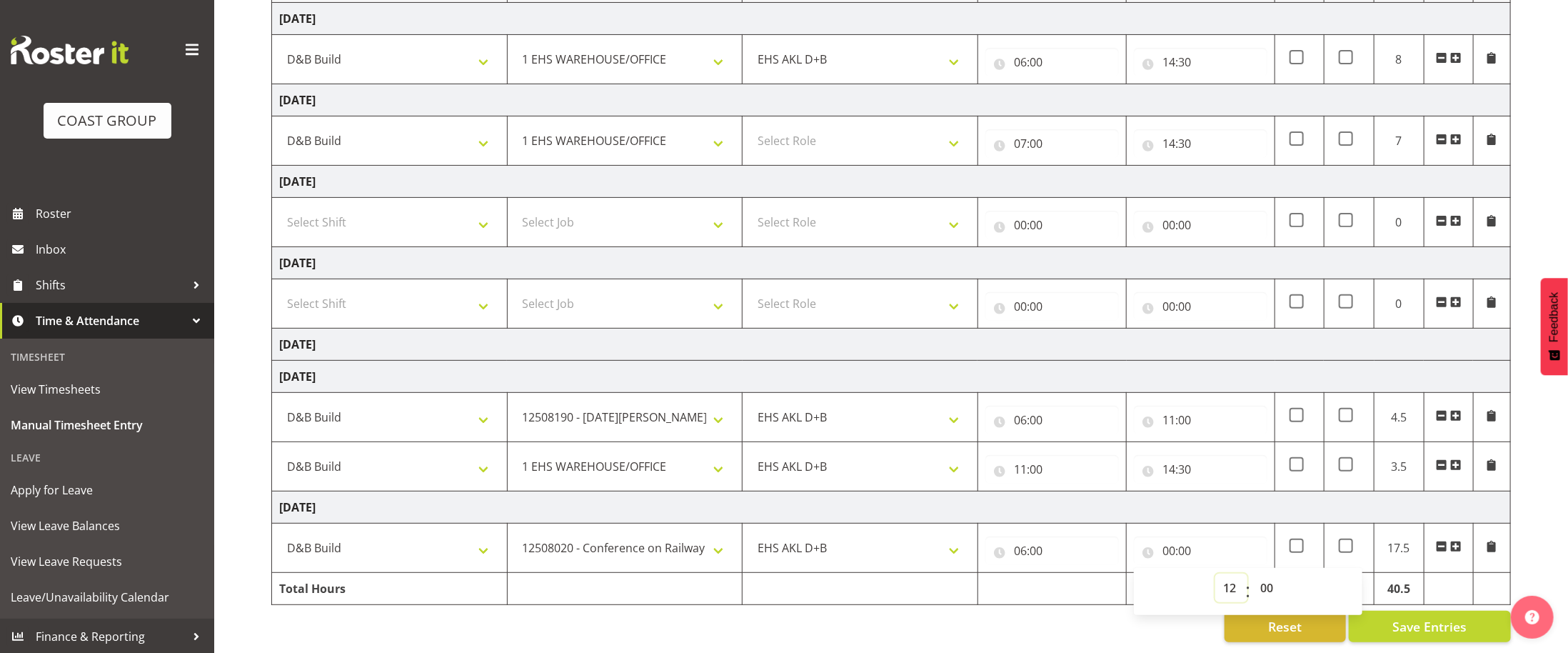
type input "12:00"
click at [1262, 587] on select "00 01 02 03 04 05 06 07 08 09 10 11 12 13 14 15 16 17 18 19 20 21 22 23 24 25 2…" at bounding box center [1268, 587] width 32 height 29
select select "30"
click at [1252, 573] on select "00 01 02 03 04 05 06 07 08 09 10 11 12 13 14 15 16 17 18 19 20 21 22 23 24 25 2…" at bounding box center [1268, 587] width 32 height 29
type input "12:30"
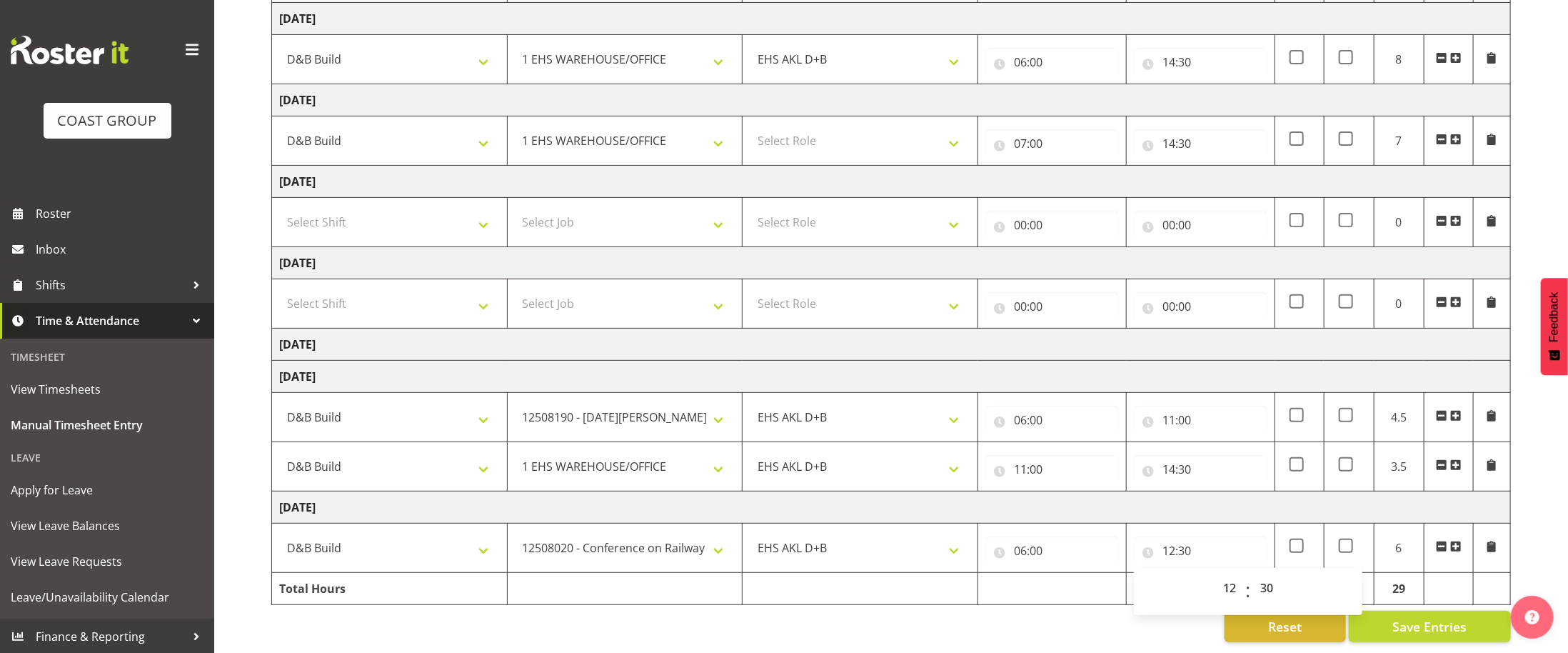
click at [1017, 621] on div "Reset Save Entries" at bounding box center [890, 626] width 1240 height 31
click at [1455, 546] on span at bounding box center [1456, 546] width 12 height 12
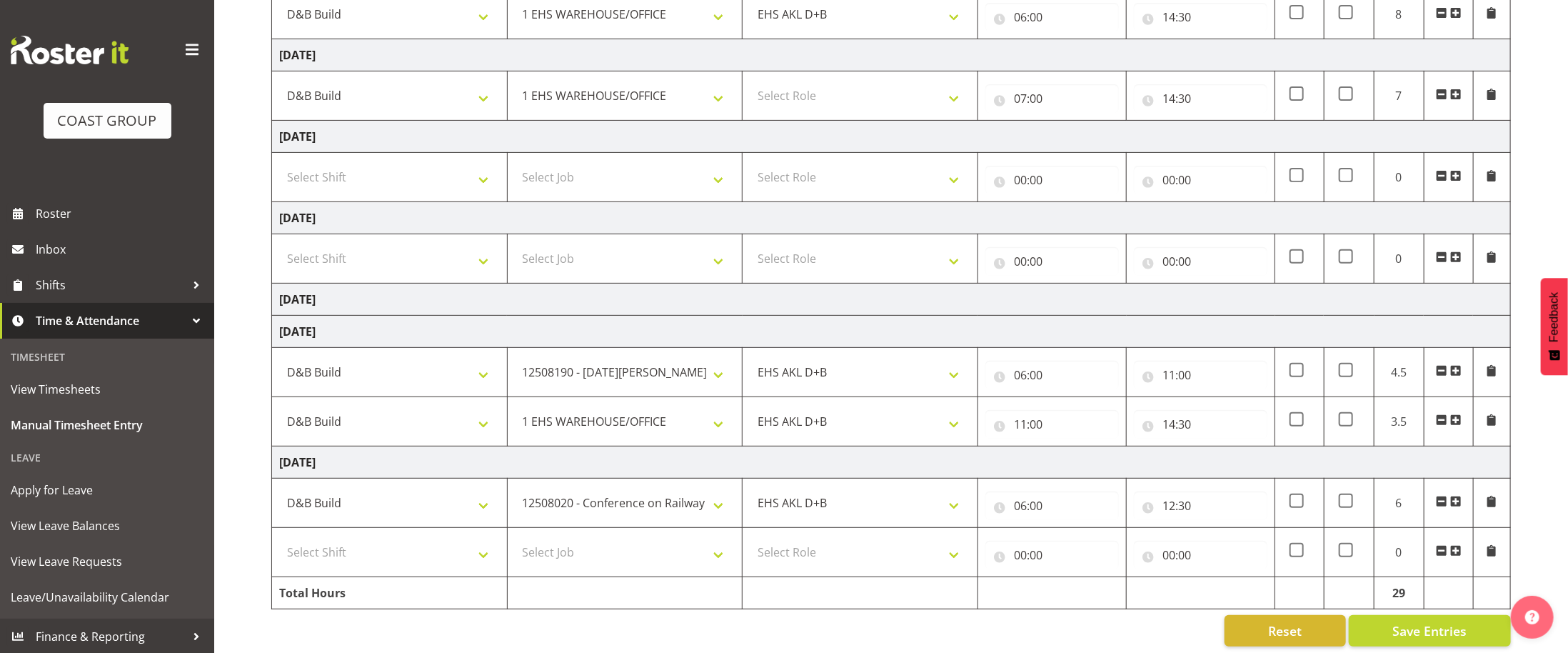
scroll to position [281, 0]
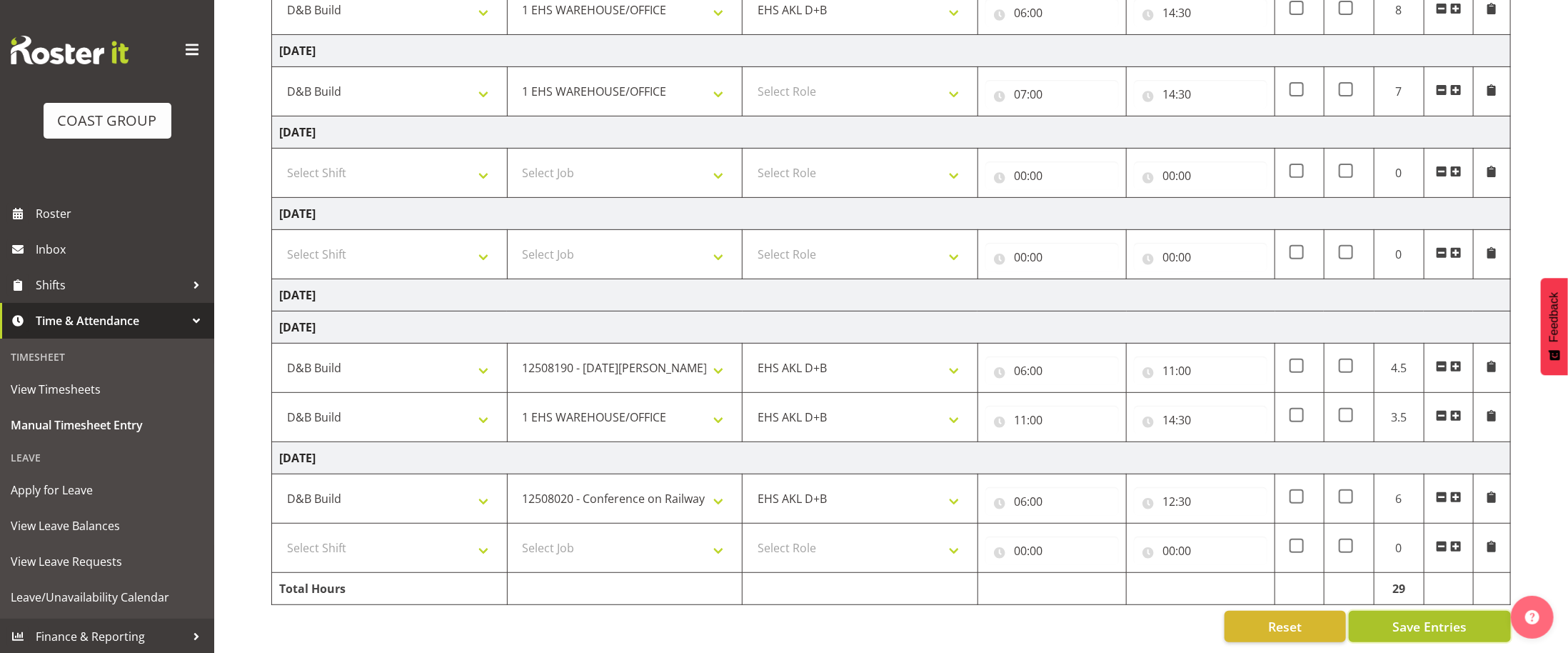
click at [1428, 628] on span "Save Entries" at bounding box center [1430, 626] width 74 height 19
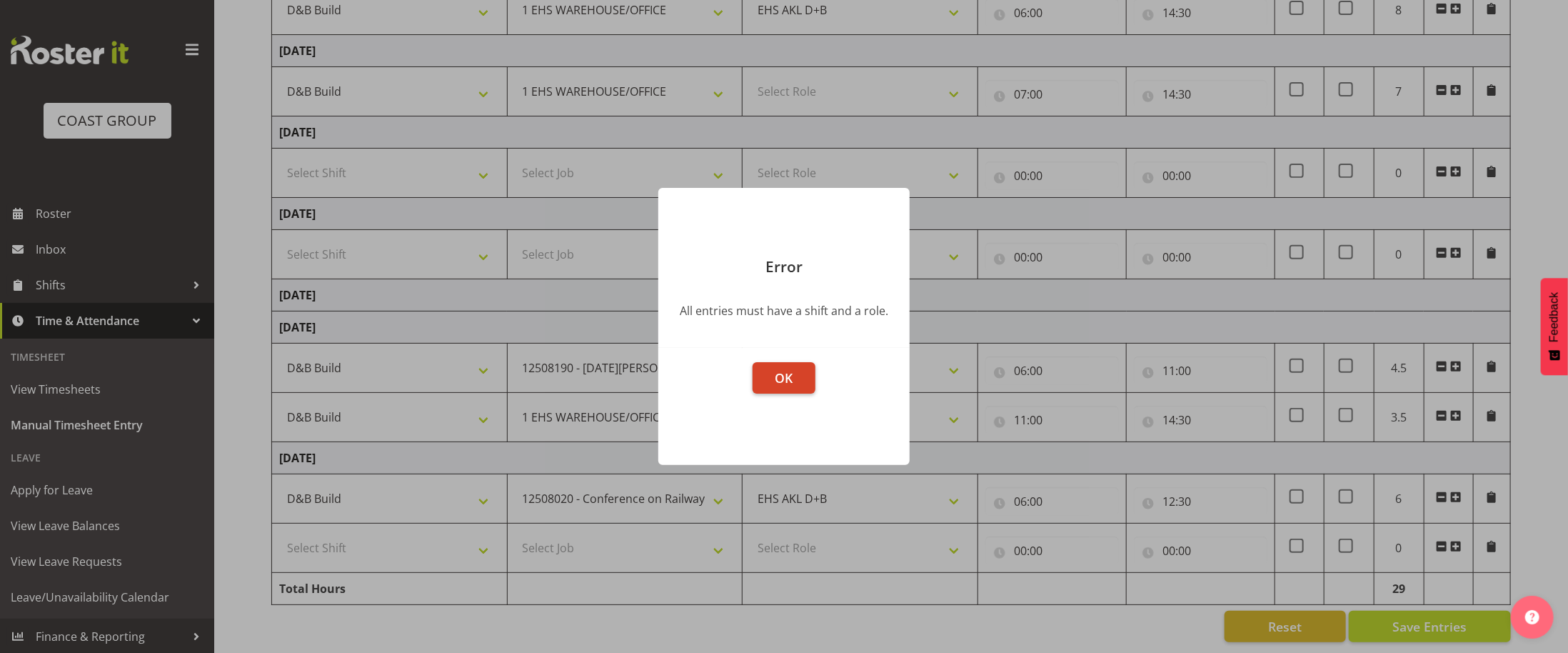
click at [798, 385] on button "OK" at bounding box center [784, 377] width 63 height 31
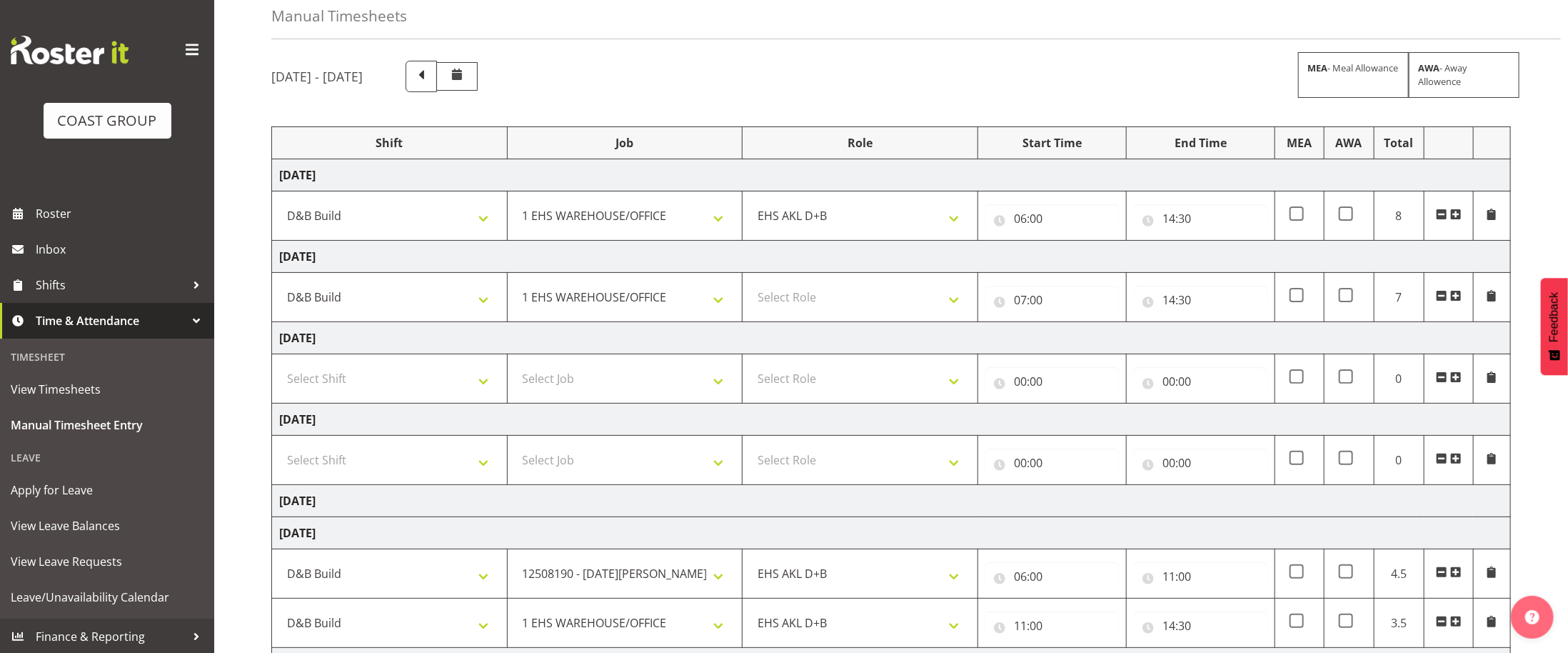
scroll to position [56, 0]
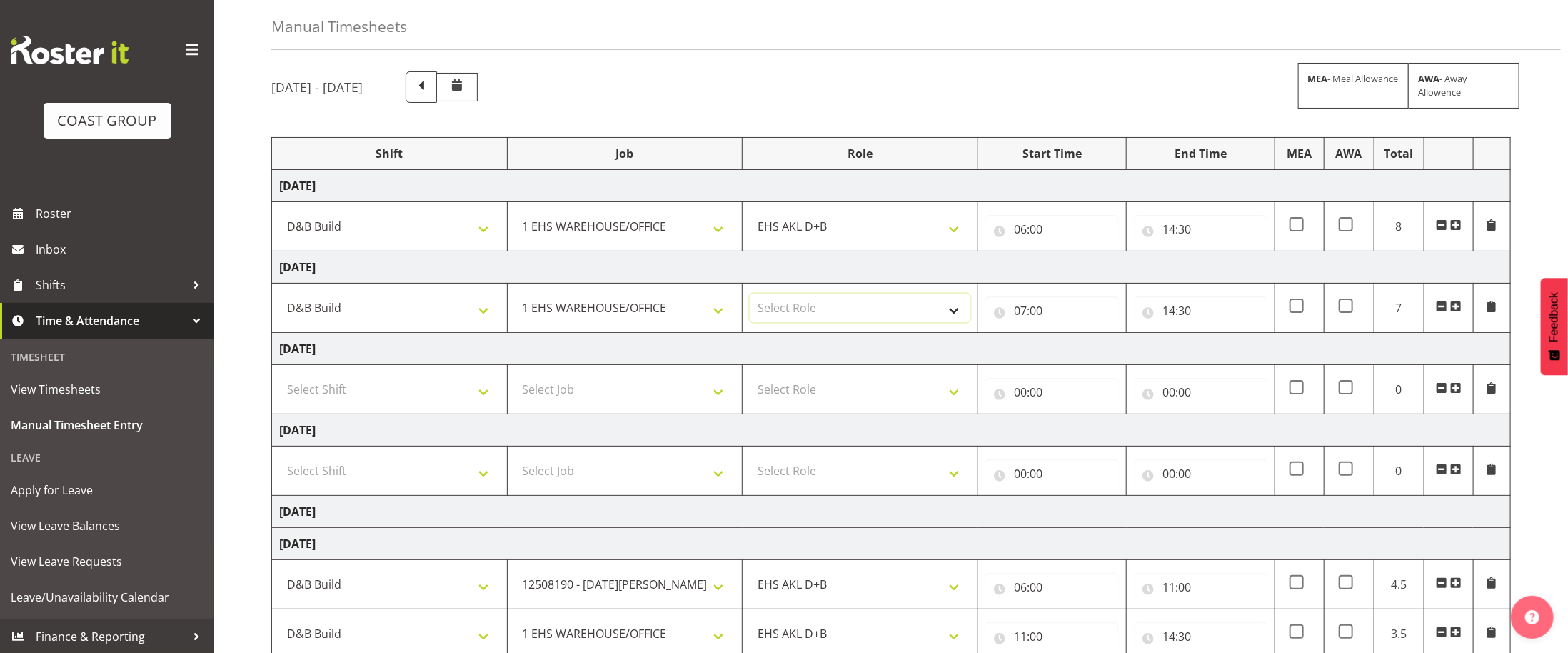
click at [857, 315] on select "Select Role EHS AKL D+B" at bounding box center [860, 308] width 221 height 29
select select "194"
click at [750, 297] on select "Select Role EHS AKL D+B" at bounding box center [860, 308] width 221 height 29
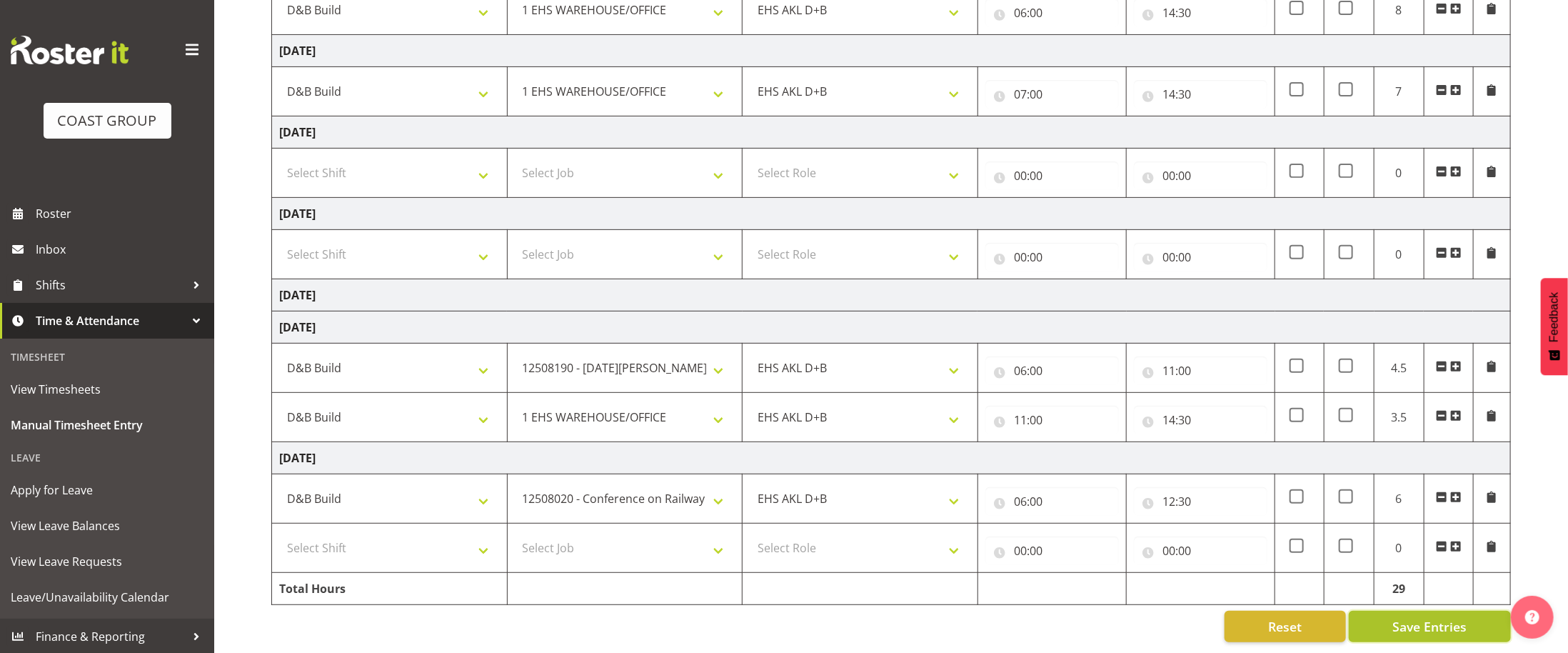
click at [1464, 625] on span "Save Entries" at bounding box center [1430, 626] width 74 height 19
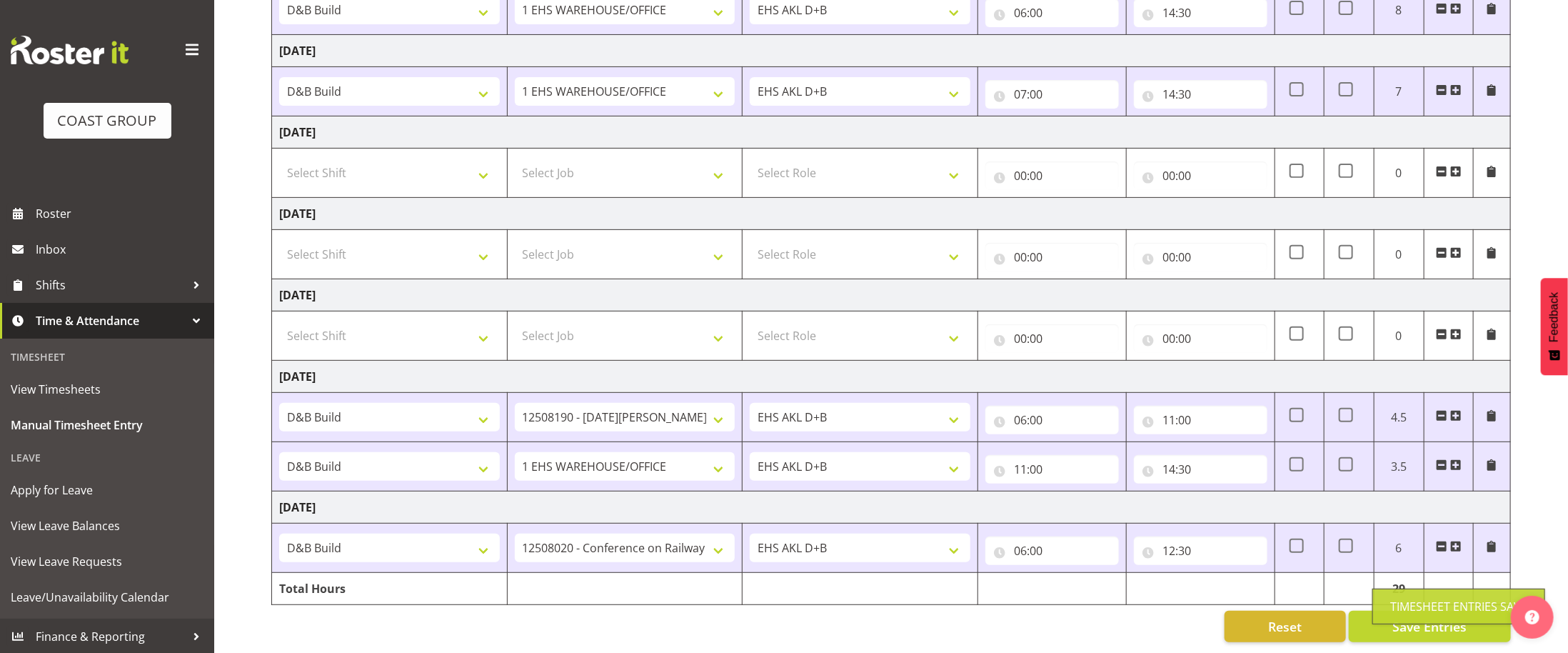
click at [998, 624] on div "Reset Save Entries" at bounding box center [890, 626] width 1240 height 31
click at [1551, 80] on div "[DATE] - [DATE] MEA - Meal Allowance AWA - Away Allowence Shift Job Role Start …" at bounding box center [919, 248] width 1297 height 809
click at [1459, 548] on span at bounding box center [1456, 546] width 12 height 12
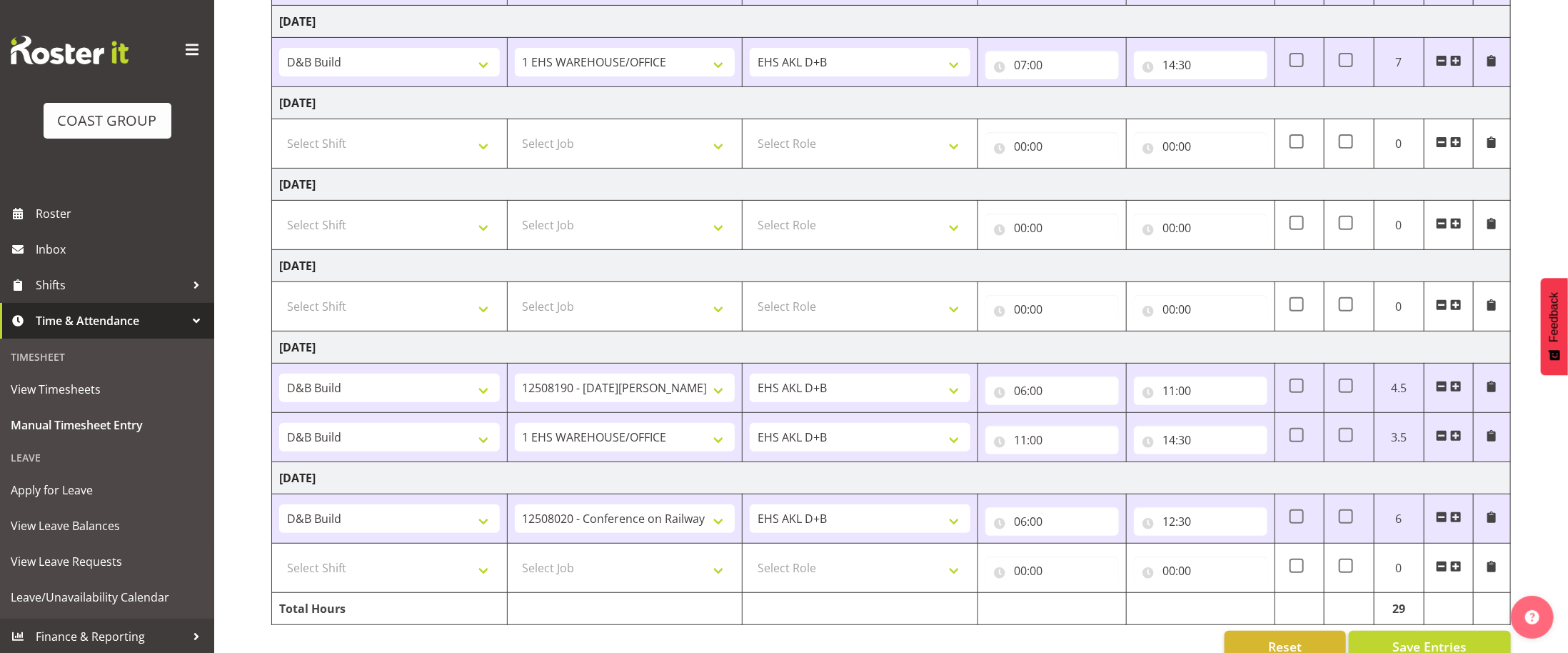
scroll to position [332, 0]
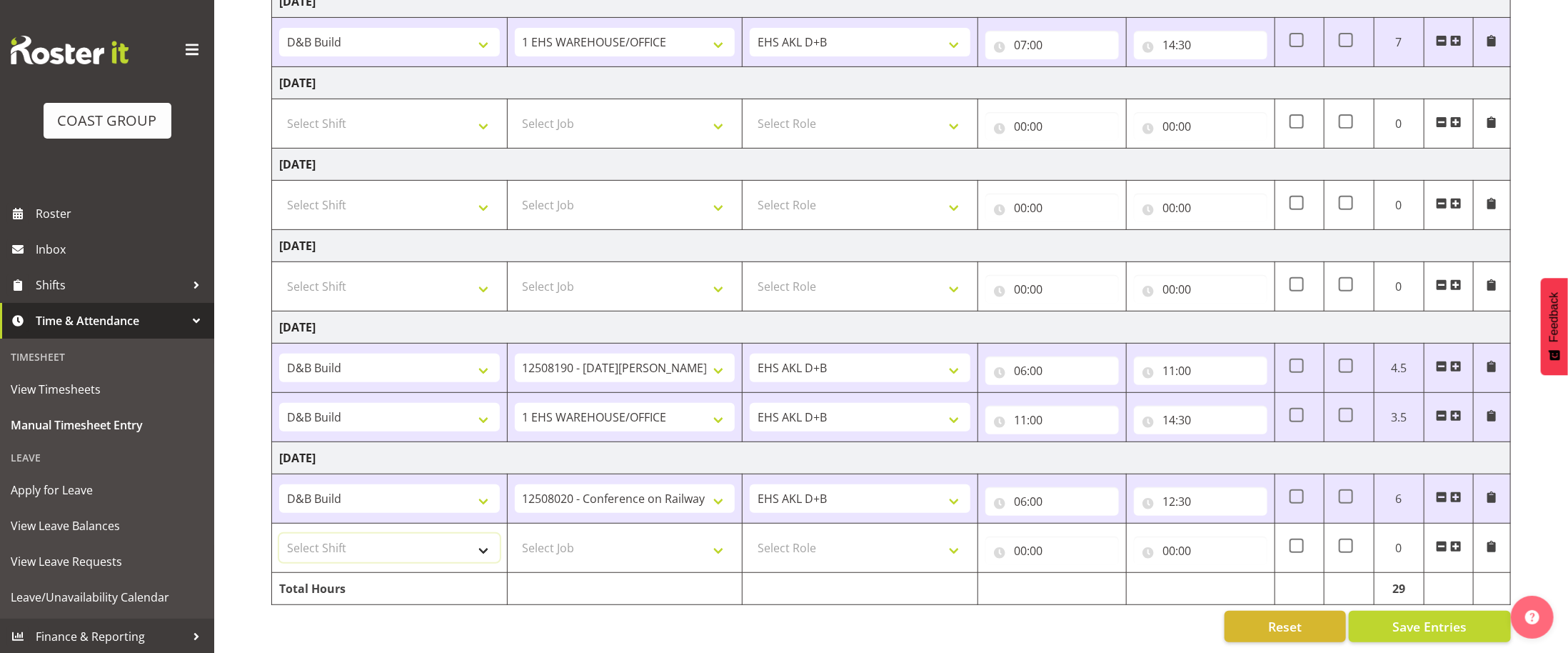
click at [376, 549] on select "Select Shift ANZICS Chch. ANZICS Chch. Art Fair 2024 Art Fair 2024 Art Fair 202…" at bounding box center [390, 548] width 221 height 29
click at [456, 629] on div "Reset Save Entries" at bounding box center [890, 626] width 1240 height 31
click at [404, 551] on select "Select Shift ANZICS Chch. ANZICS Chch. Art Fair 2024 Art Fair 2024 Art Fair 202…" at bounding box center [390, 548] width 221 height 29
select select "57643"
click at [279, 534] on select "Select Shift ANZICS Chch. ANZICS Chch. Art Fair 2024 Art Fair 2024 Art Fair 202…" at bounding box center [390, 548] width 221 height 29
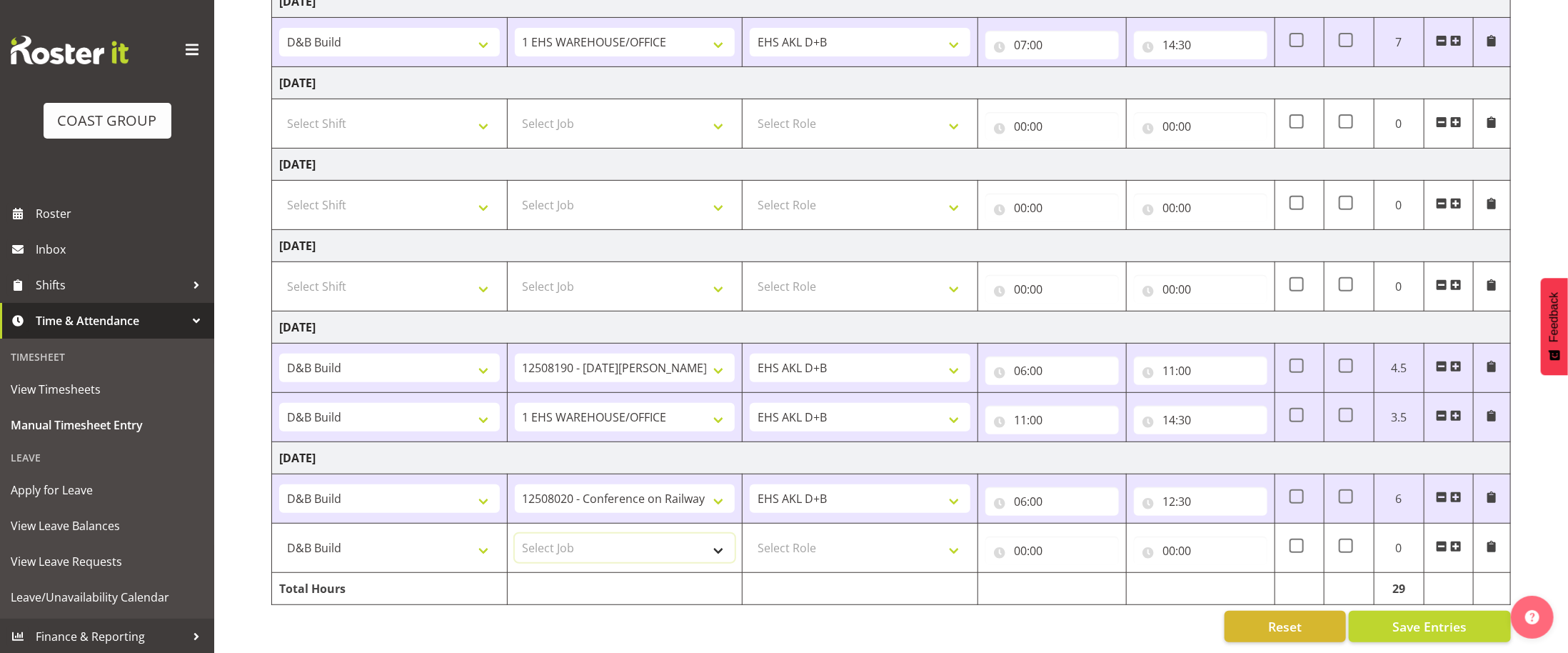
click at [619, 544] on select "Select Job 1 Carlton Events 1 [PERSON_NAME][GEOGRAPHIC_DATA] 1 [PERSON_NAME][GE…" at bounding box center [625, 548] width 221 height 29
select select "69"
click at [515, 534] on select "Select Job 1 Carlton Events 1 [PERSON_NAME][GEOGRAPHIC_DATA] 1 [PERSON_NAME][GE…" at bounding box center [625, 548] width 221 height 29
click at [912, 573] on td at bounding box center [861, 589] width 236 height 32
click at [912, 547] on select "Select Role EHS AKL D+B" at bounding box center [860, 548] width 221 height 29
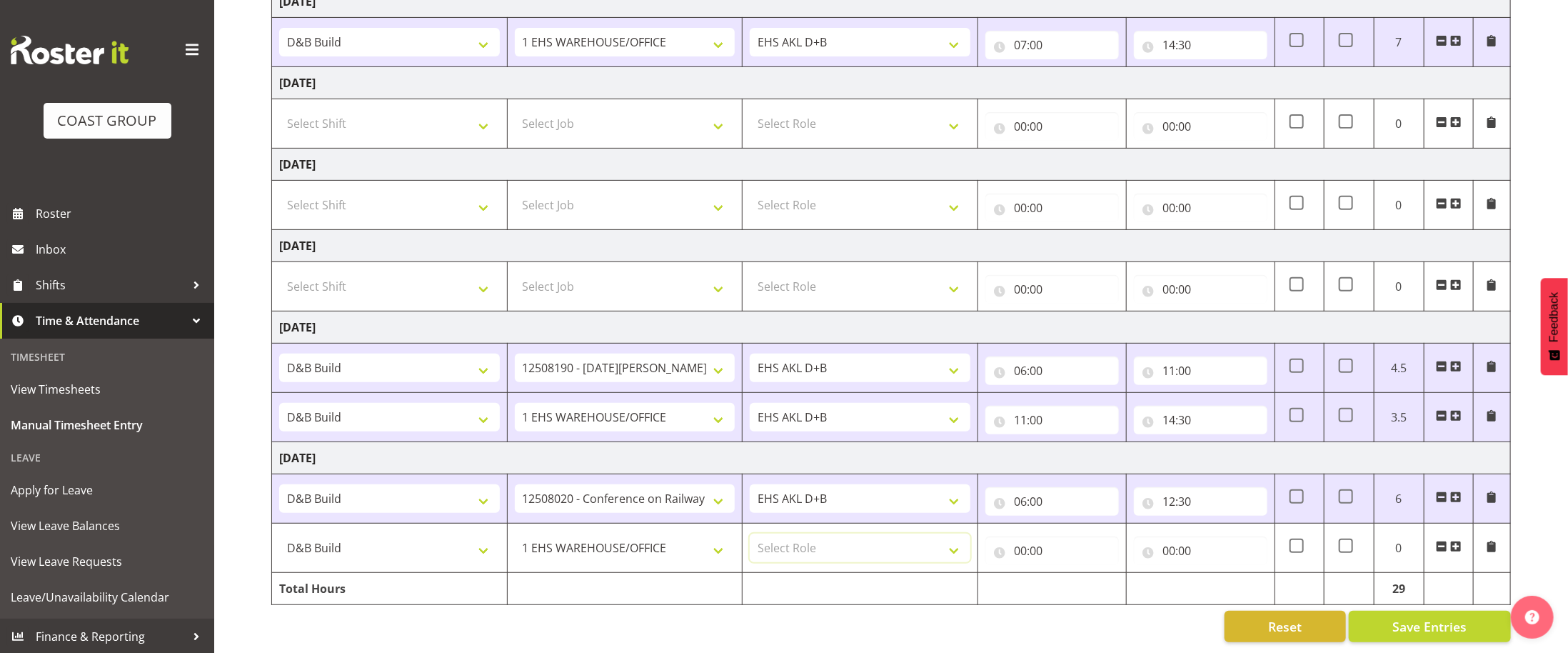
select select "194"
click at [750, 534] on select "Select Role EHS AKL D+B" at bounding box center [860, 548] width 221 height 29
click at [1023, 551] on input "00:00" at bounding box center [1052, 550] width 134 height 29
click at [1078, 593] on select "00 01 02 03 04 05 06 07 08 09 10 11 12 13 14 15 16 17 18 19 20 21 22 23" at bounding box center [1083, 587] width 32 height 29
select select "12"
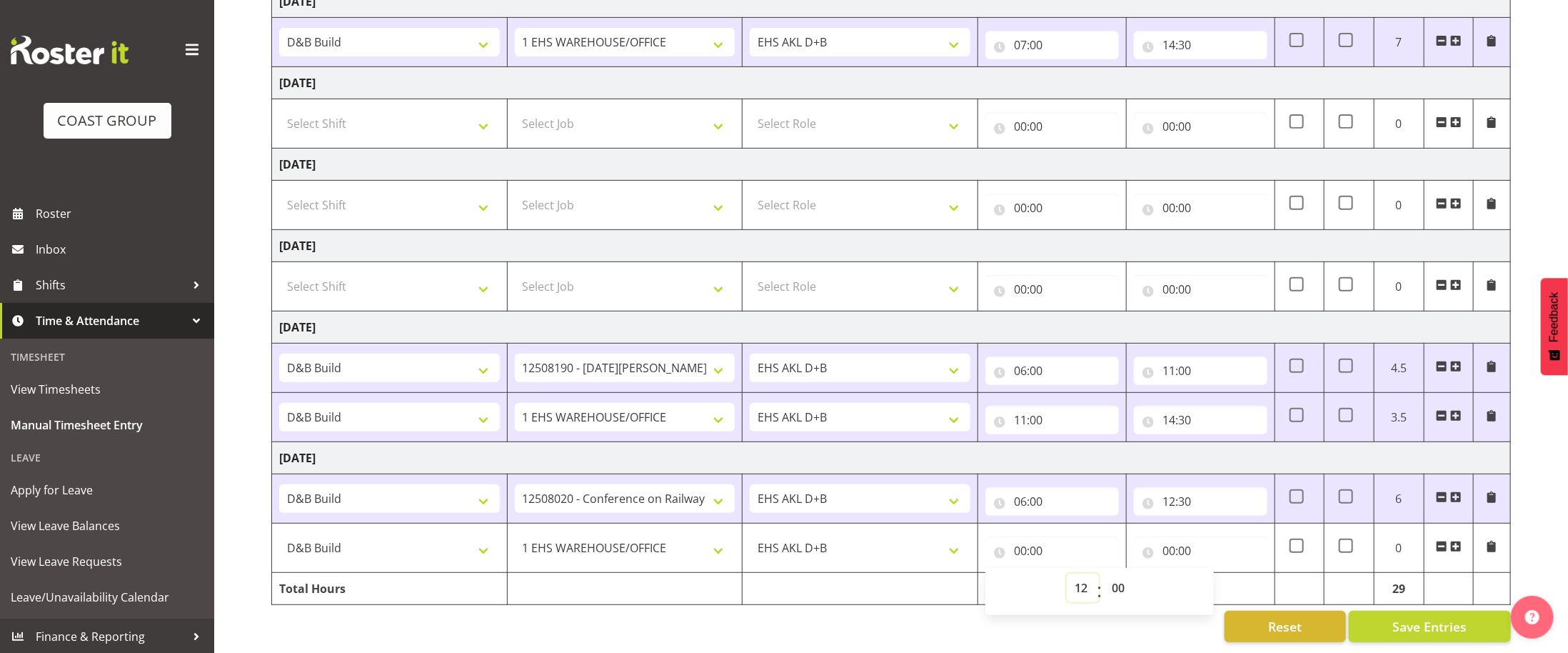
click at [1067, 573] on select "00 01 02 03 04 05 06 07 08 09 10 11 12 13 14 15 16 17 18 19 20 21 22 23" at bounding box center [1083, 587] width 32 height 29
type input "12:00"
click at [1115, 574] on select "00 01 02 03 04 05 06 07 08 09 10 11 12 13 14 15 16 17 18 19 20 21 22 23 24 25 2…" at bounding box center [1120, 587] width 32 height 29
select select "30"
click at [1104, 573] on select "00 01 02 03 04 05 06 07 08 09 10 11 12 13 14 15 16 17 18 19 20 21 22 23 24 25 2…" at bounding box center [1120, 587] width 32 height 29
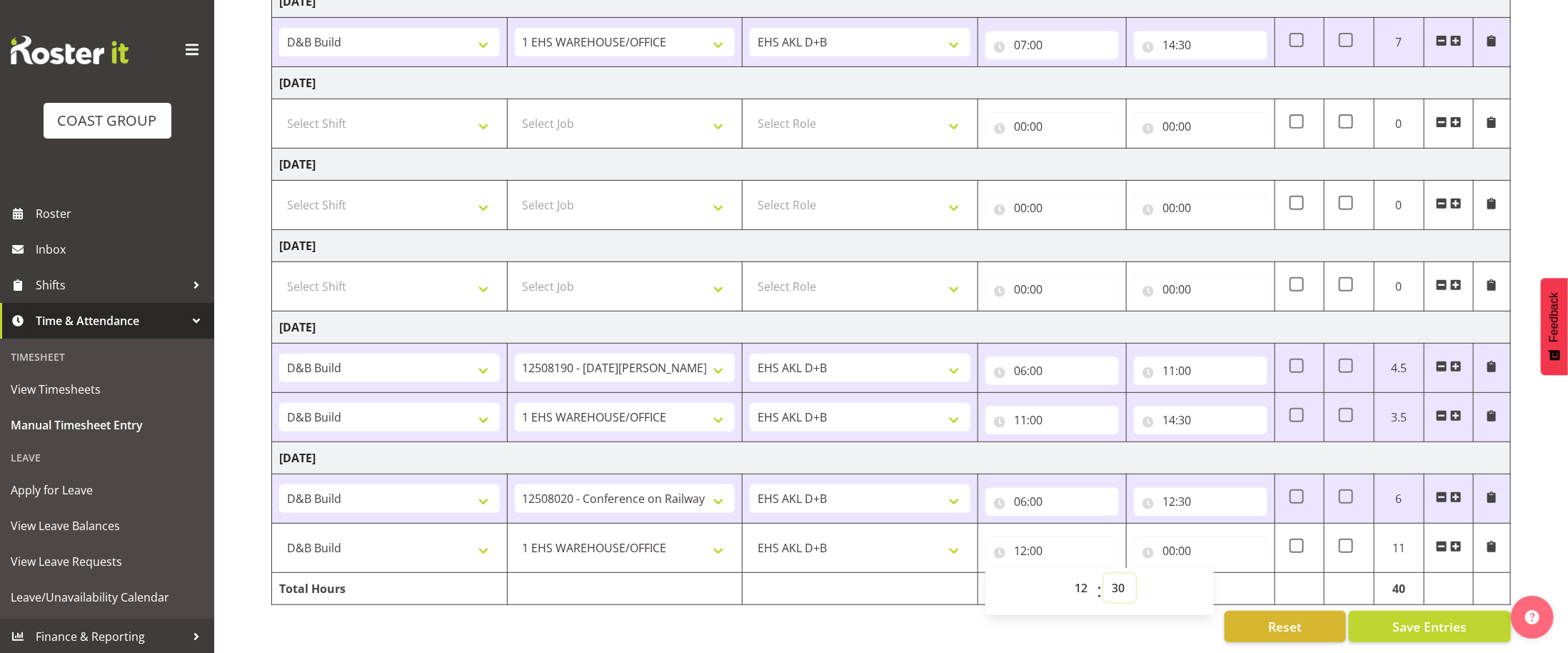
type input "12:30"
click at [1172, 544] on input "00:00" at bounding box center [1201, 550] width 134 height 29
click at [1226, 593] on select "00 01 02 03 04 05 06 07 08 09 10 11 12 13 14 15 16 17 18 19 20 21 22 23" at bounding box center [1231, 587] width 32 height 29
click at [1237, 589] on select "00 01 02 03 04 05 06 07 08 09 10 11 12 13 14 15 16 17 18 19 20 21 22 23" at bounding box center [1231, 587] width 32 height 29
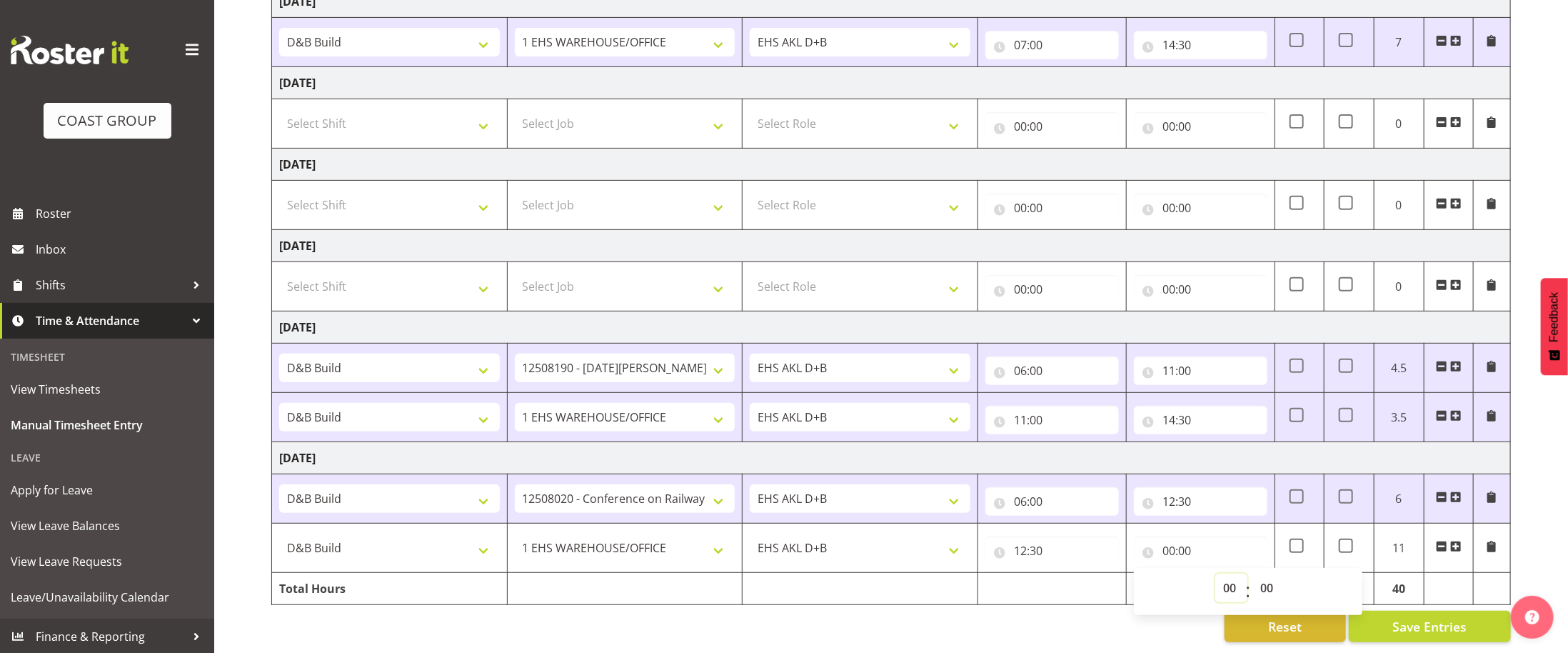
select select "14"
click at [1215, 576] on select "00 01 02 03 04 05 06 07 08 09 10 11 12 13 14 15 16 17 18 19 20 21 22 23" at bounding box center [1231, 587] width 32 height 29
type input "14:00"
click at [1271, 593] on select "00 01 02 03 04 05 06 07 08 09 10 11 12 13 14 15 16 17 18 19 20 21 22 23 24 25 2…" at bounding box center [1268, 587] width 32 height 29
select select "30"
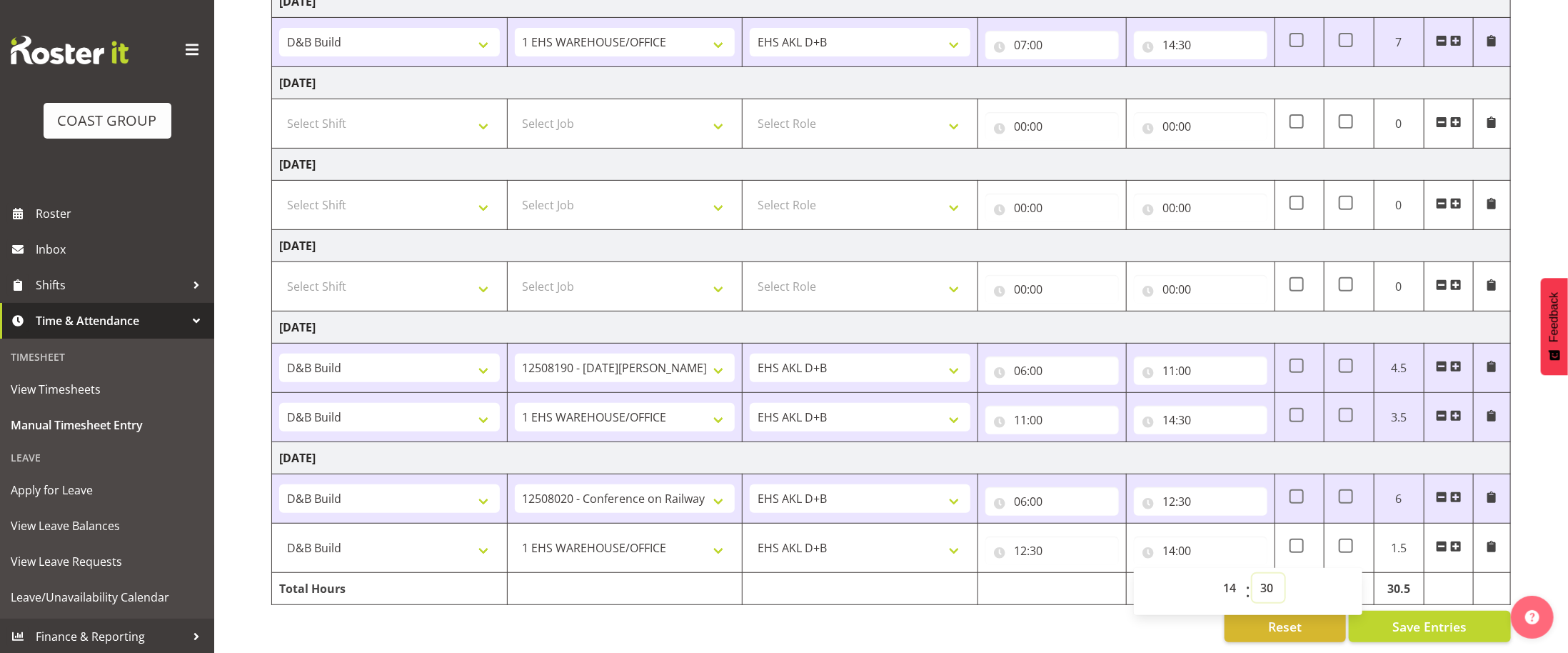
click at [1252, 576] on select "00 01 02 03 04 05 06 07 08 09 10 11 12 13 14 15 16 17 18 19 20 21 22 23 24 25 2…" at bounding box center [1268, 587] width 32 height 29
type input "14:30"
click at [1034, 625] on div "Reset Save Entries" at bounding box center [890, 626] width 1240 height 31
click at [1427, 628] on span "Save Entries" at bounding box center [1430, 626] width 74 height 19
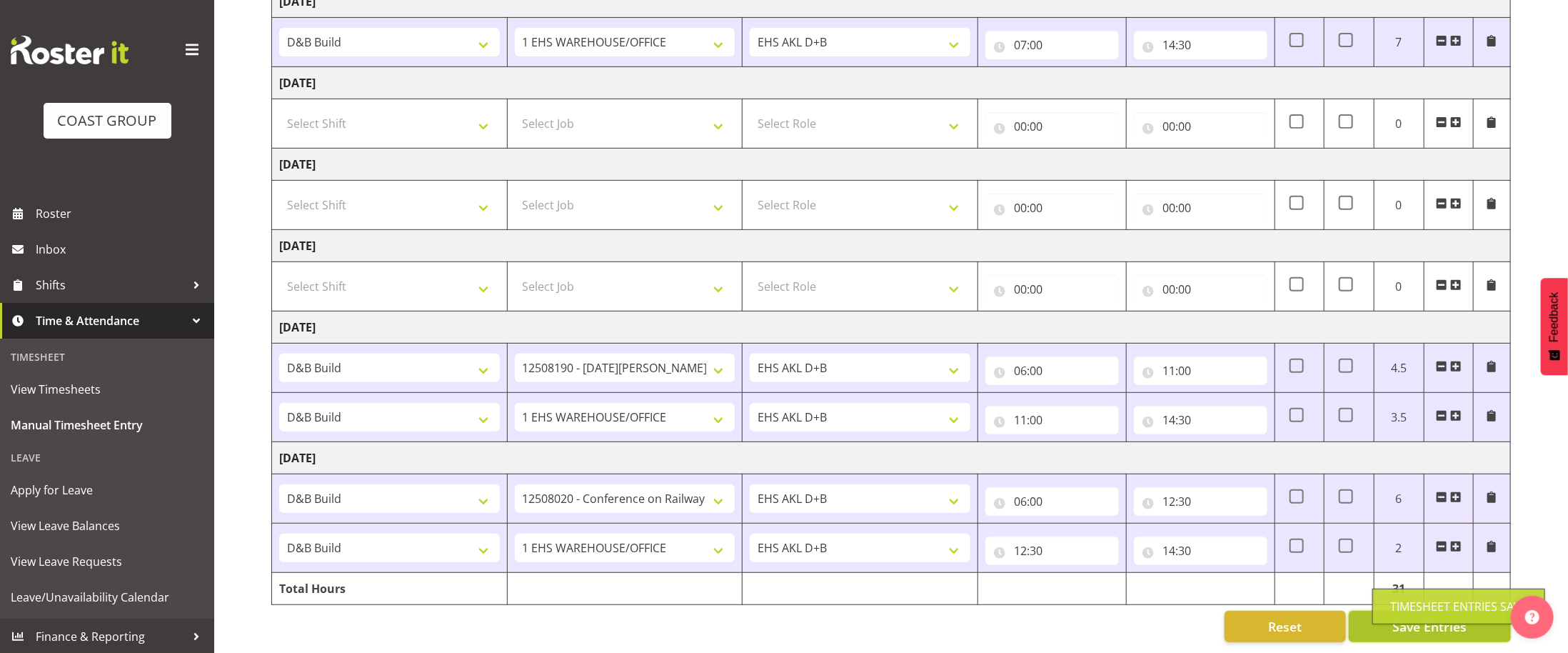
click at [1370, 632] on button "Save Entries" at bounding box center [1430, 626] width 162 height 31
click at [1040, 638] on div "Reset Save Entries" at bounding box center [890, 626] width 1240 height 31
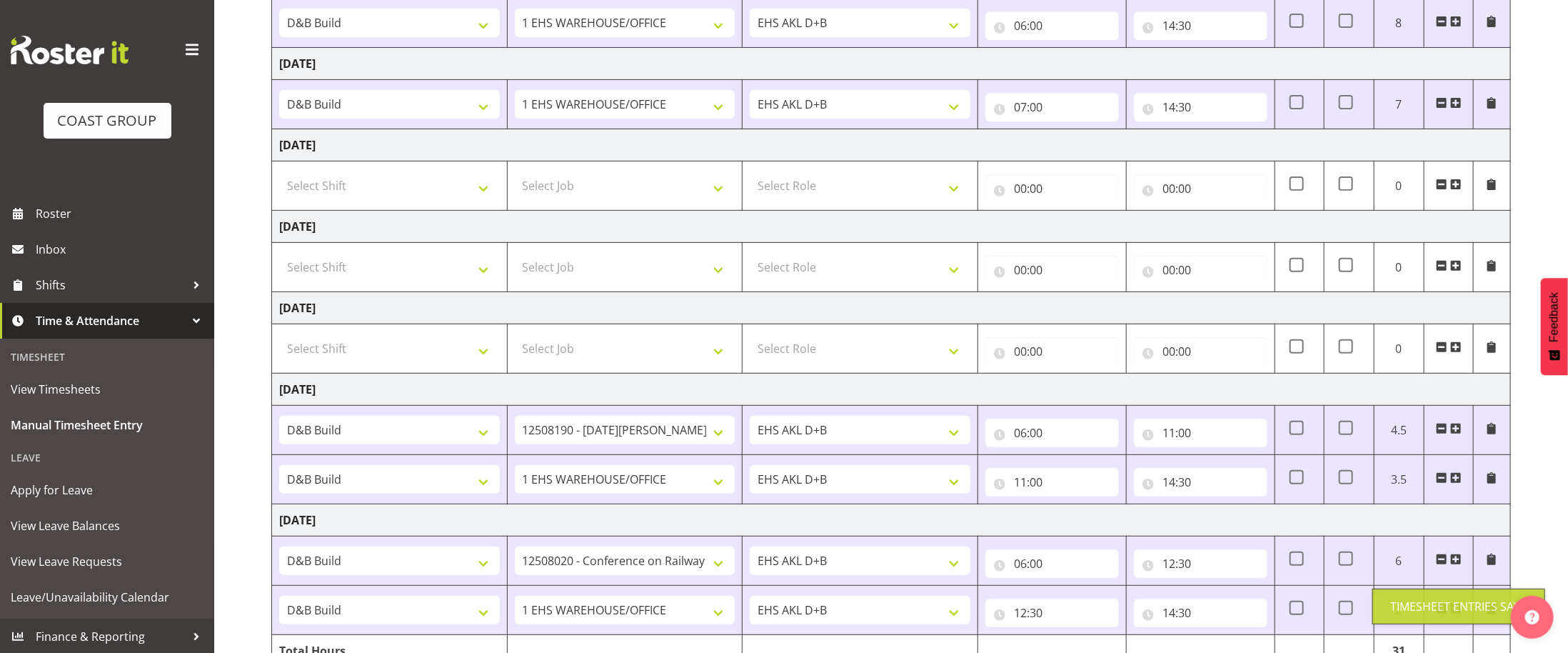
scroll to position [332, 0]
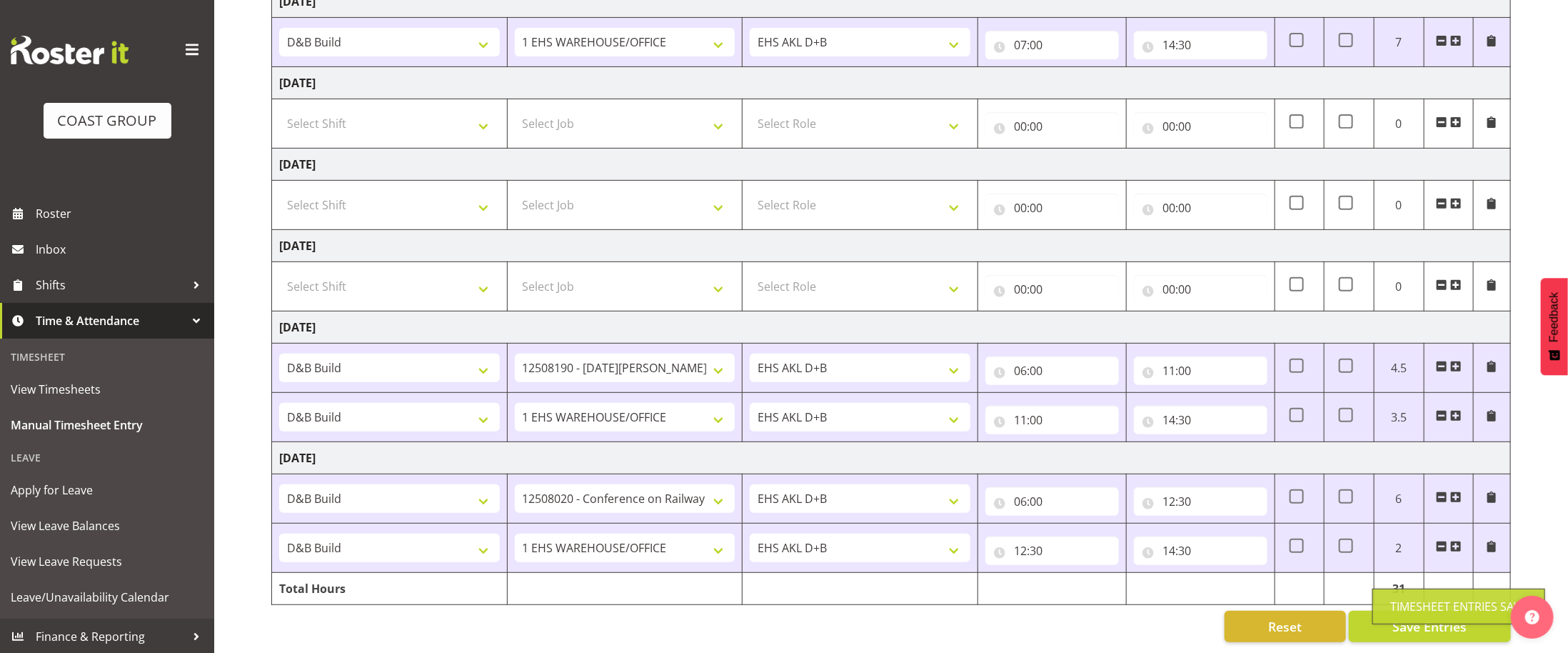
click at [1034, 618] on div "Reset Save Entries" at bounding box center [890, 626] width 1240 height 31
click at [253, 49] on div "Manual Timesheets [DATE] - [DATE] MEA - Meal Allowance AWA - Away Allowence Shi…" at bounding box center [891, 185] width 1354 height 936
click at [247, 313] on div "Manual Timesheets [DATE] - [DATE] MEA - Meal Allowance AWA - Away Allowence Shi…" at bounding box center [891, 185] width 1354 height 936
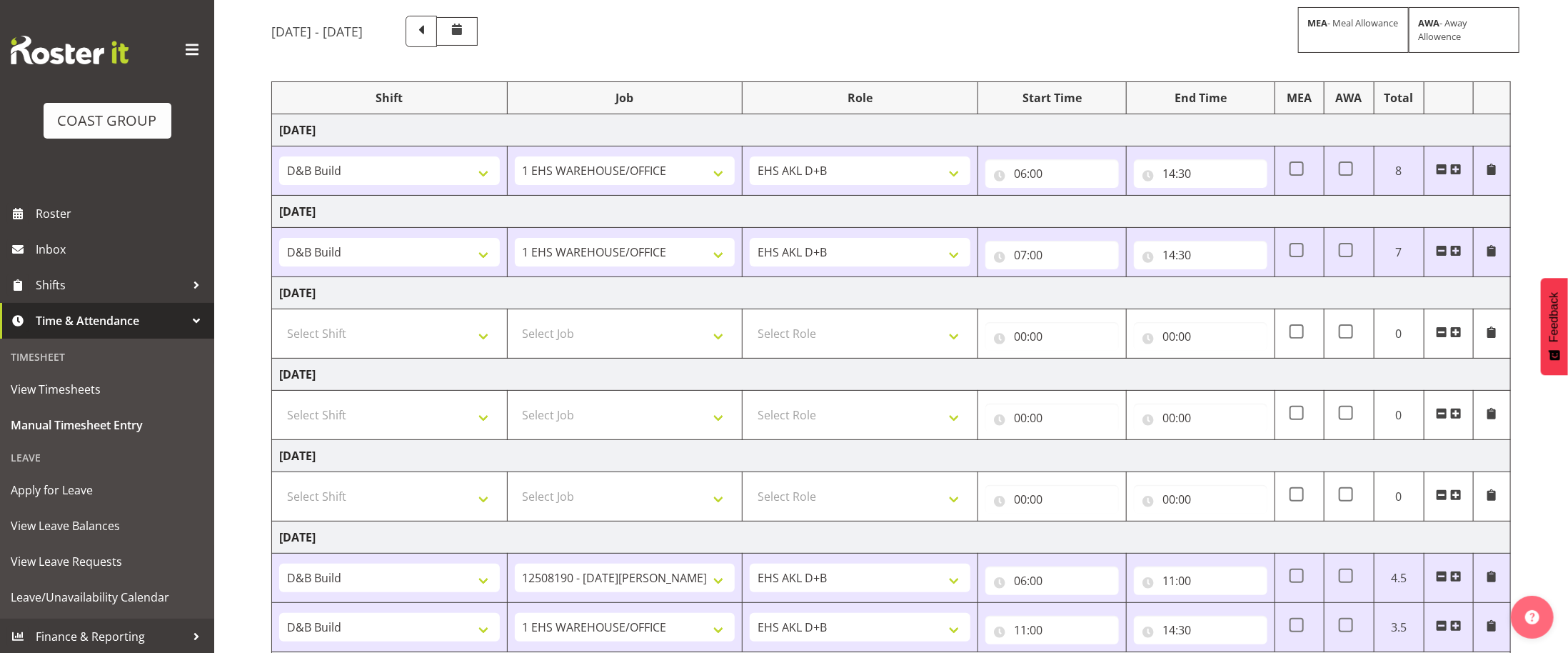
scroll to position [0, 0]
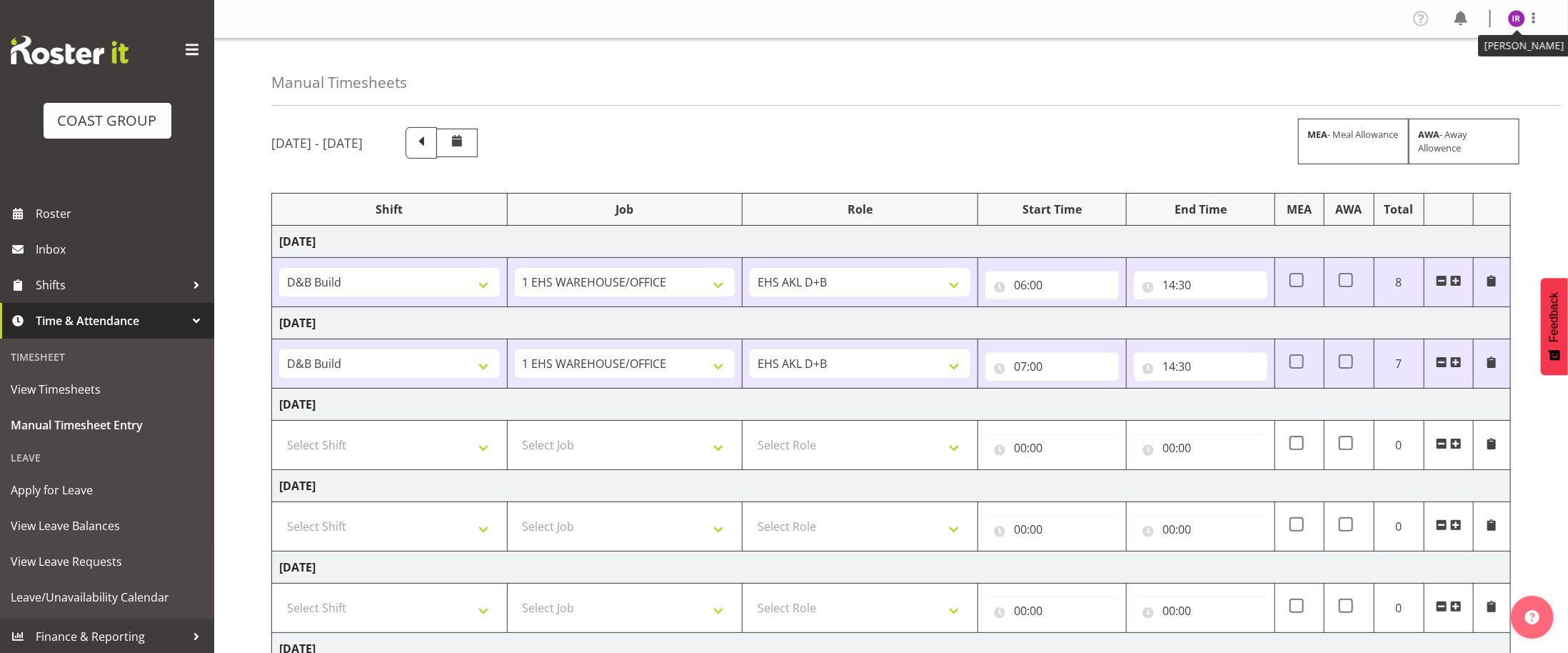
click at [1517, 18] on img at bounding box center [1517, 19] width 17 height 17
click at [1495, 68] on link "Log Out" at bounding box center [1474, 75] width 137 height 26
